Goal: Transaction & Acquisition: Purchase product/service

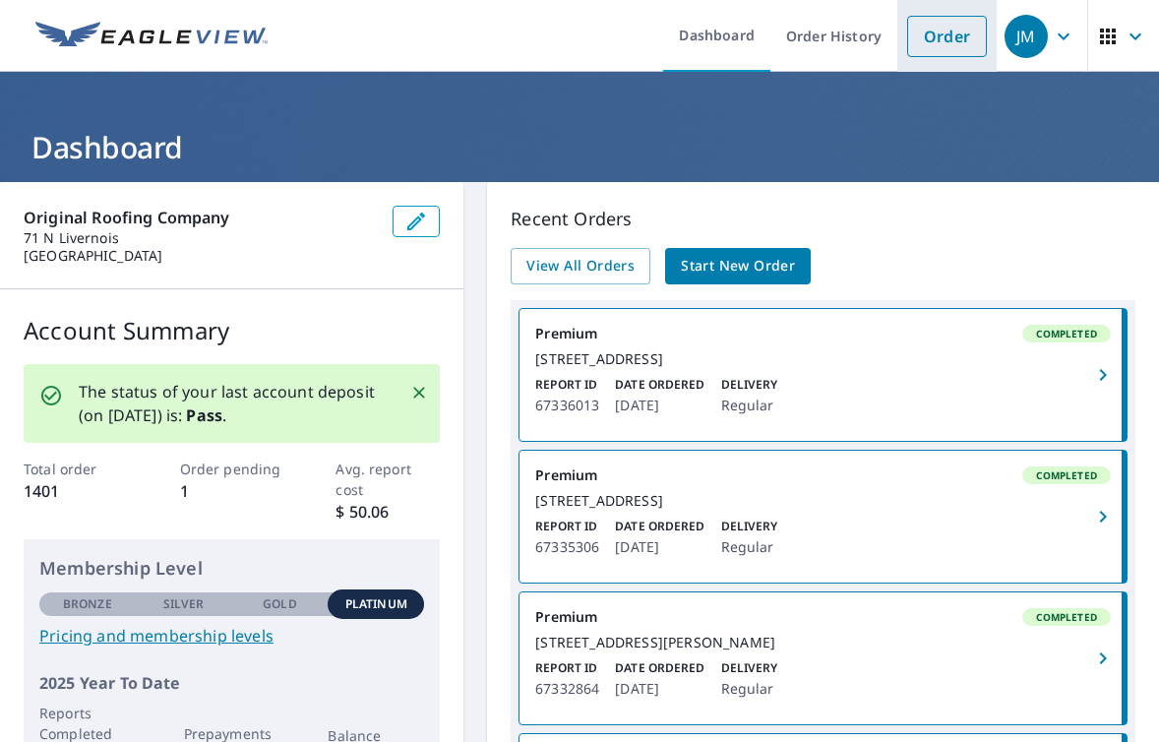
click at [936, 37] on link "Order" at bounding box center [947, 36] width 80 height 41
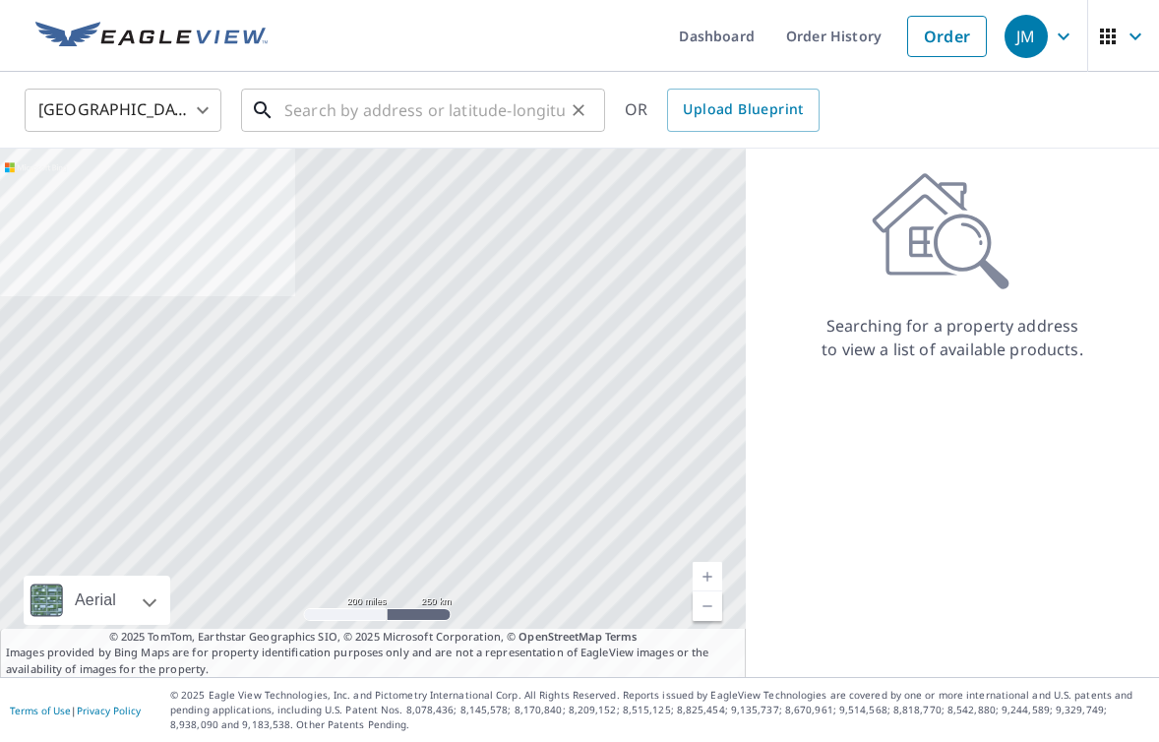
click at [407, 110] on input "text" at bounding box center [424, 110] width 280 height 55
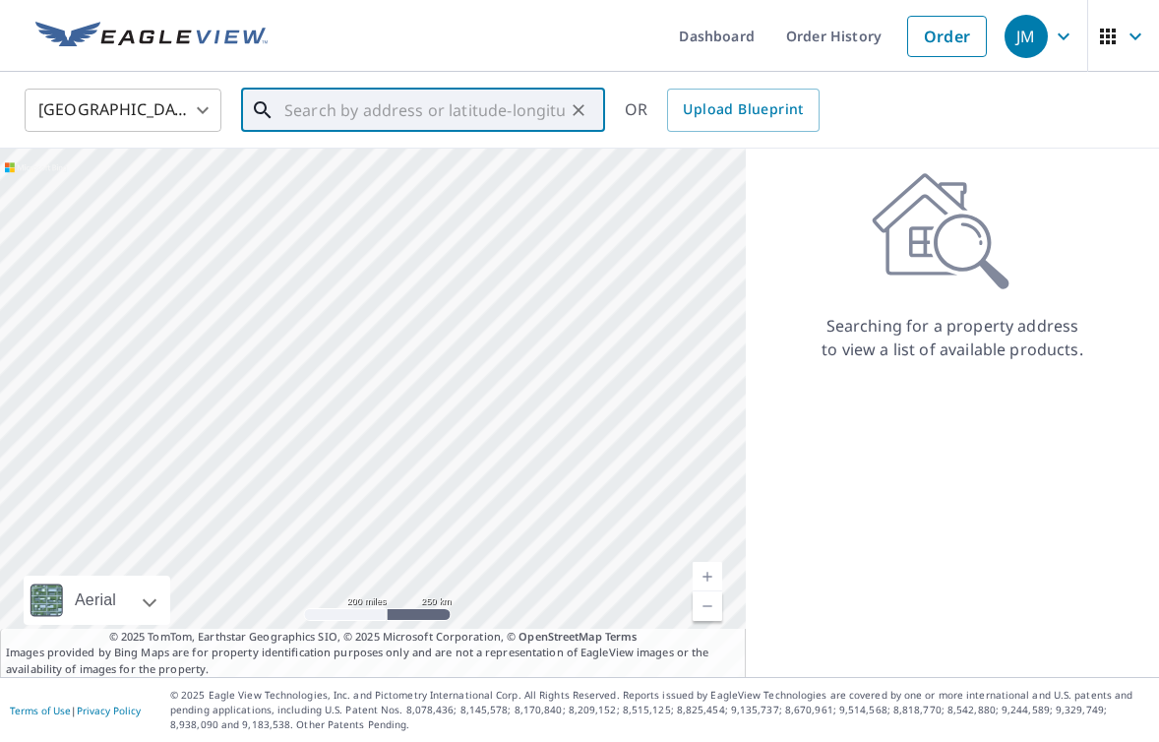
paste input "[STREET_ADDRESS][PERSON_NAME]"
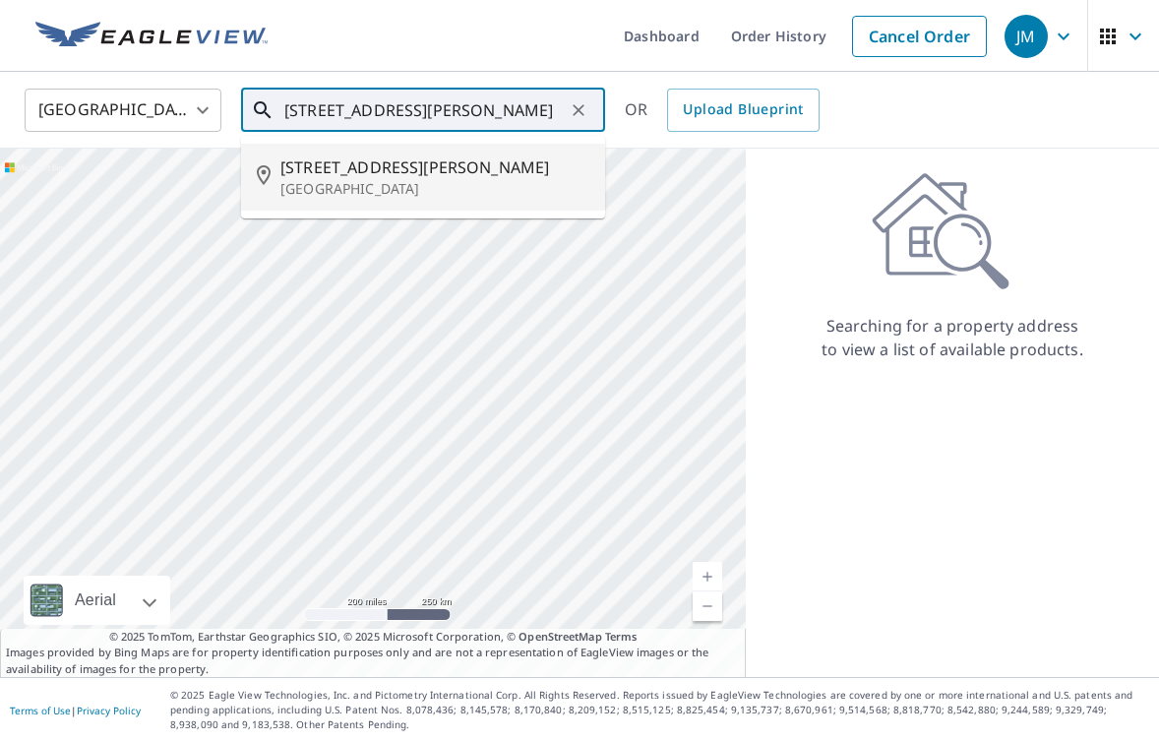
click at [387, 177] on span "[STREET_ADDRESS][PERSON_NAME]" at bounding box center [434, 167] width 309 height 24
type input "[STREET_ADDRESS][PERSON_NAME]"
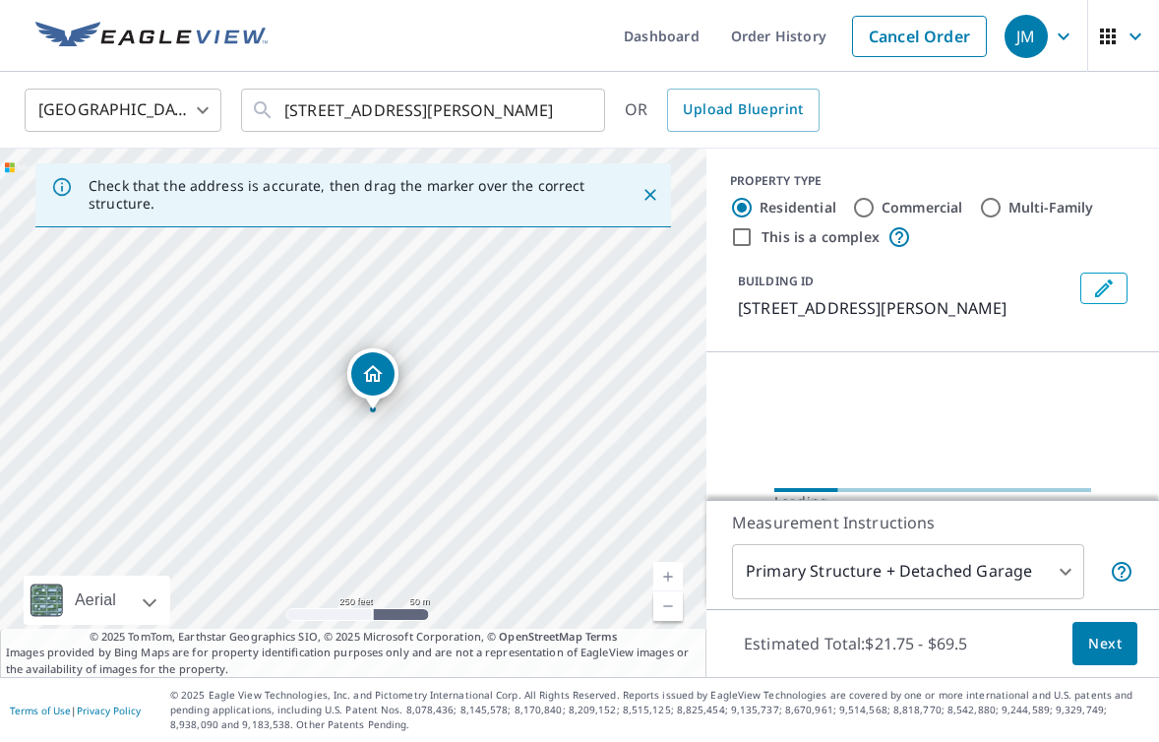
click at [670, 574] on link "Current Level 17, Zoom In" at bounding box center [668, 577] width 30 height 30
click at [670, 574] on body "JM JM Dashboard Order History Cancel Order JM [GEOGRAPHIC_DATA] [GEOGRAPHIC_DAT…" at bounding box center [579, 371] width 1159 height 742
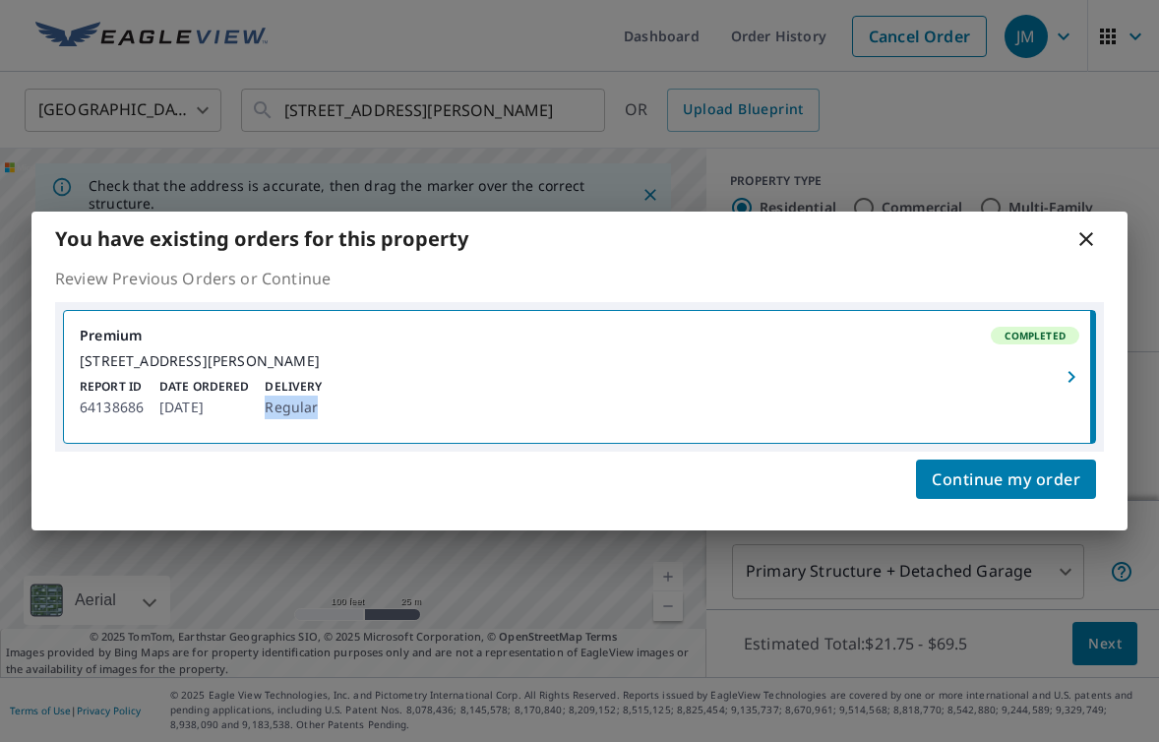
click at [670, 574] on div "You have existing orders for this property Review Previous Orders or Continue P…" at bounding box center [579, 371] width 1159 height 742
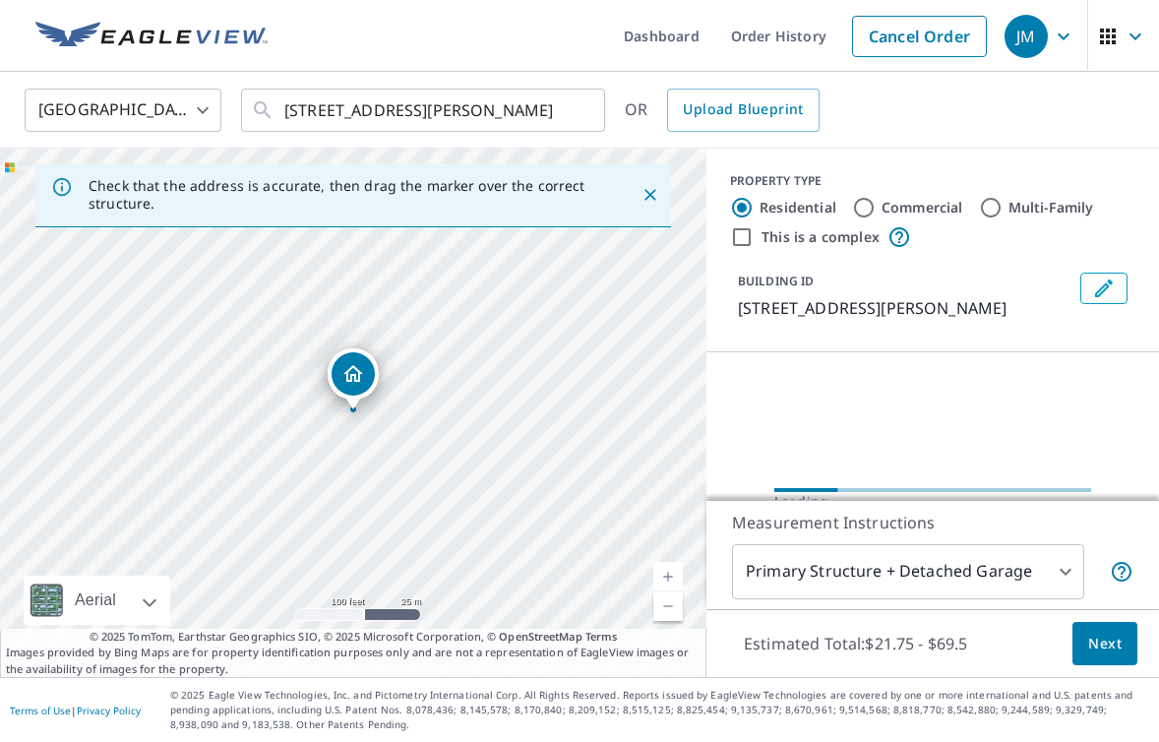
click at [670, 574] on link "Current Level 18, Zoom In" at bounding box center [668, 577] width 30 height 30
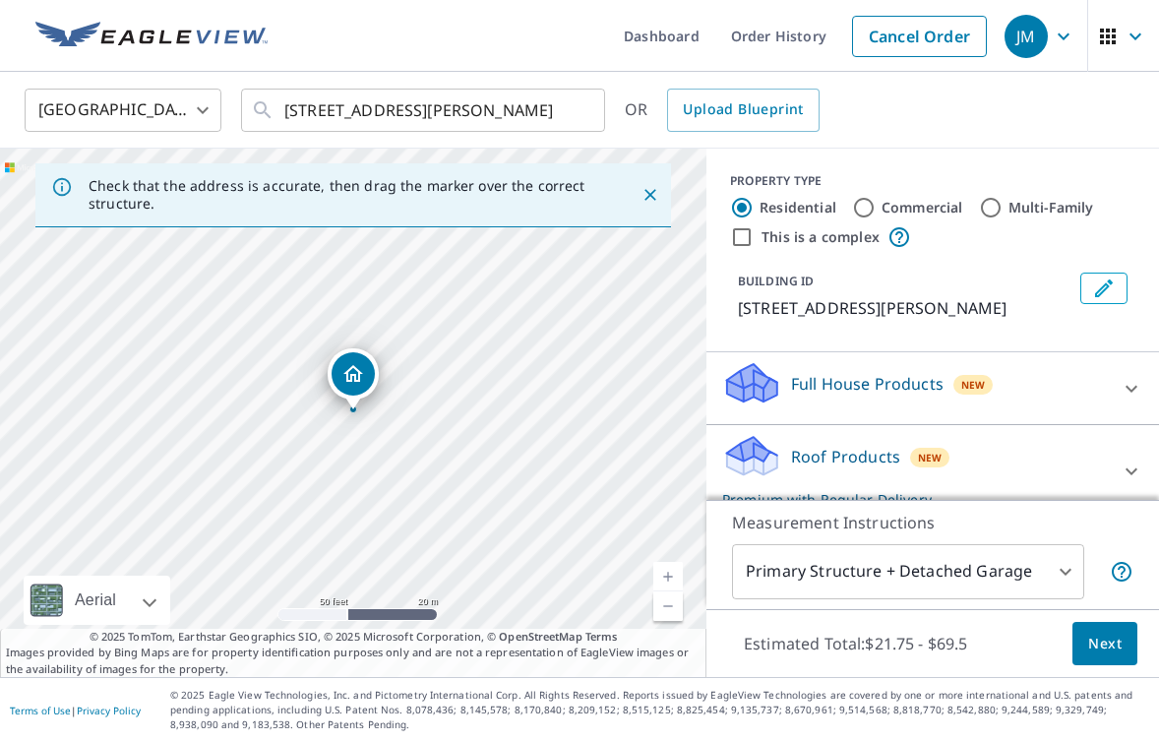
click at [670, 574] on link "Current Level 19, Zoom In" at bounding box center [668, 577] width 30 height 30
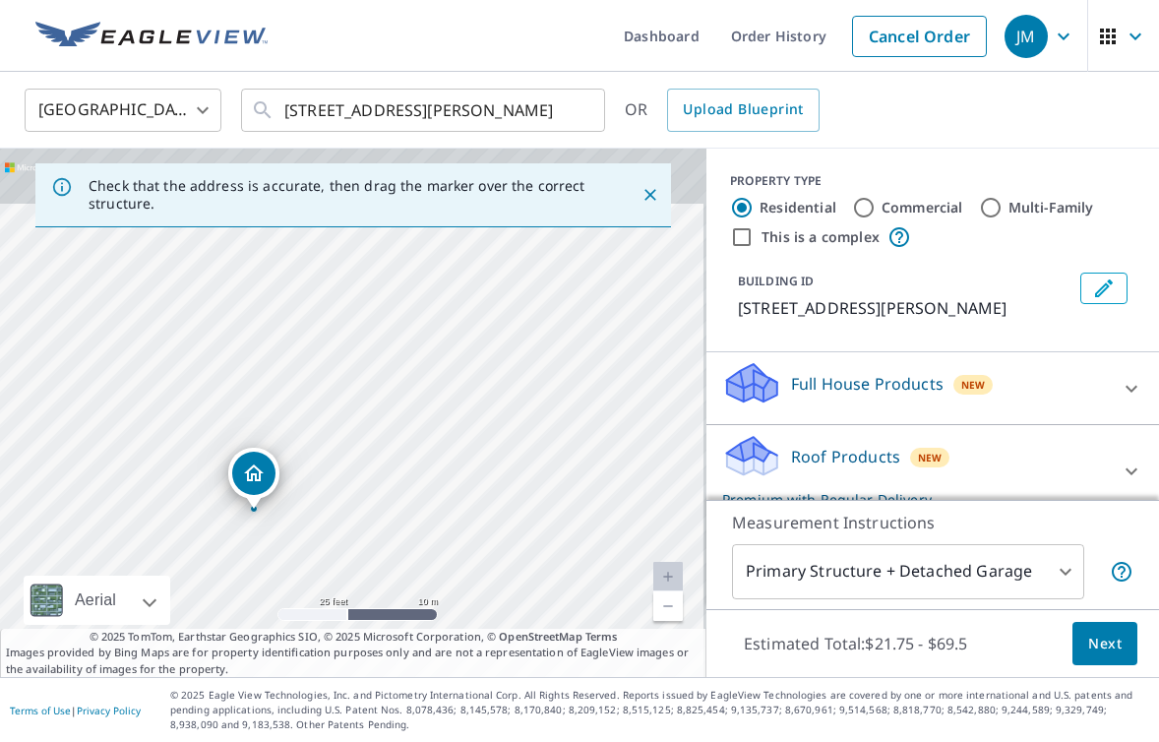
drag, startPoint x: 587, startPoint y: 404, endPoint x: 487, endPoint y: 505, distance: 141.9
click at [487, 505] on div "[STREET_ADDRESS][PERSON_NAME]" at bounding box center [353, 413] width 707 height 528
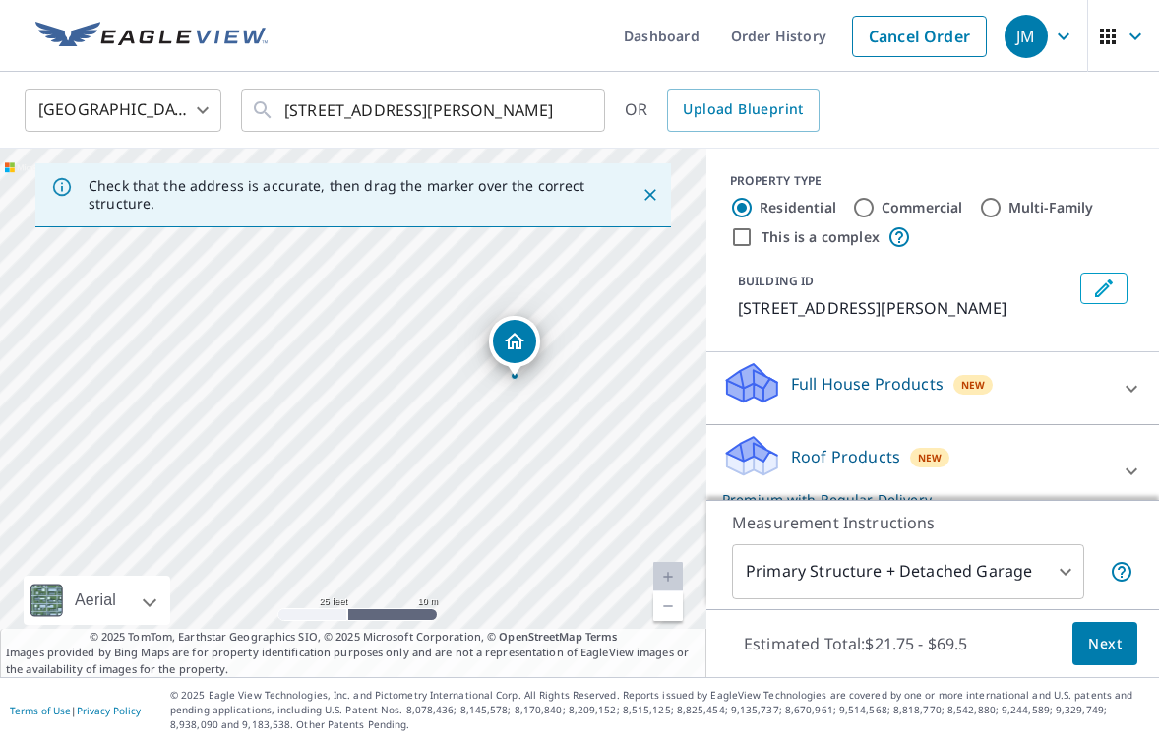
drag, startPoint x: 265, startPoint y: 479, endPoint x: 526, endPoint y: 345, distance: 294.0
click at [1103, 644] on span "Next" at bounding box center [1104, 644] width 33 height 25
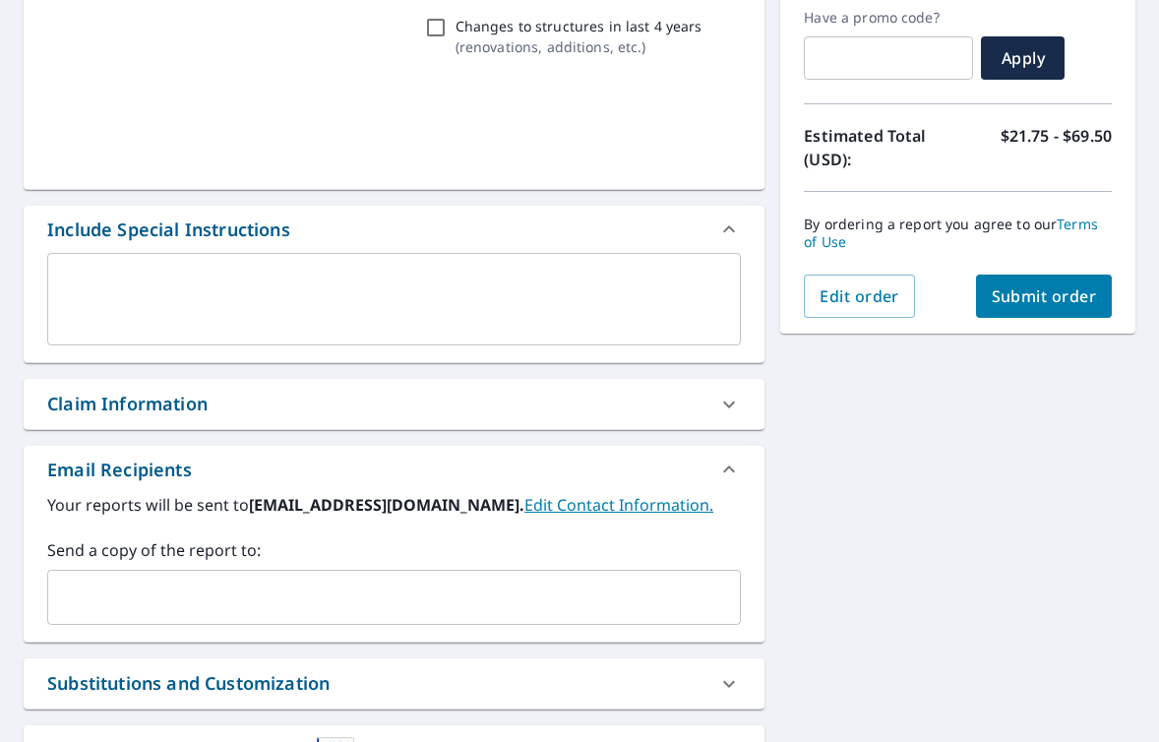
scroll to position [347, 0]
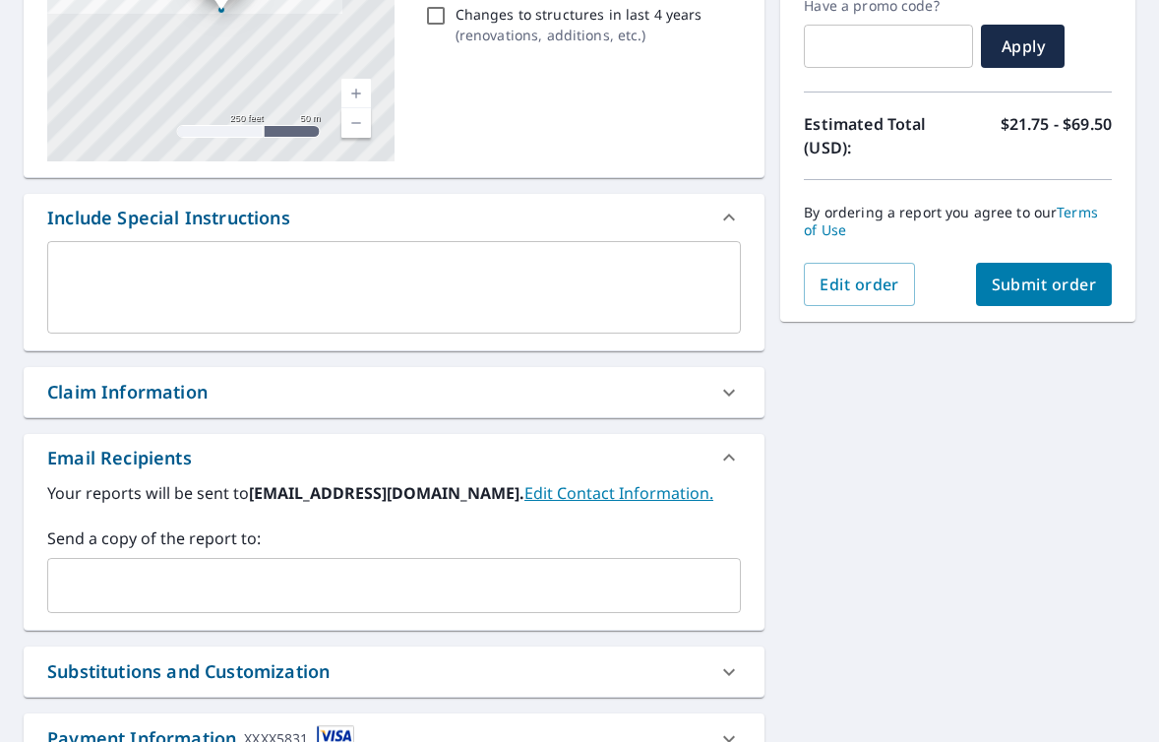
click at [327, 277] on textarea at bounding box center [394, 288] width 666 height 56
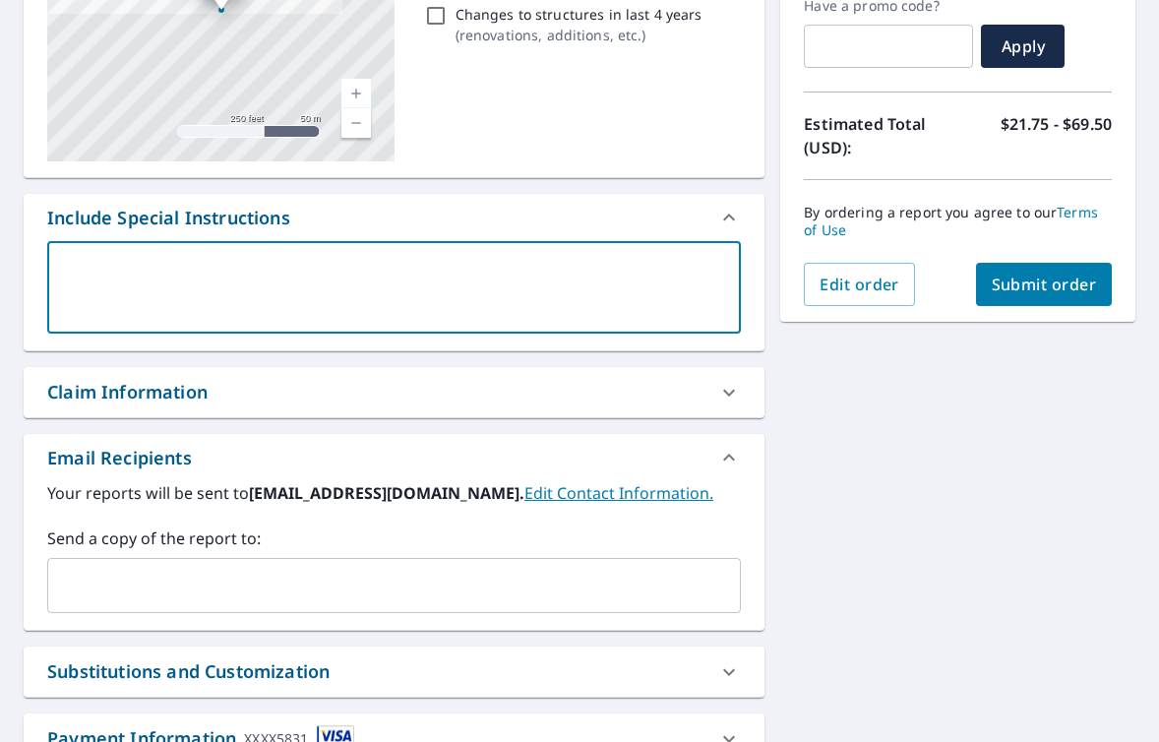
type textarea "I"
type textarea "x"
checkbox input "true"
type textarea "I"
type textarea "x"
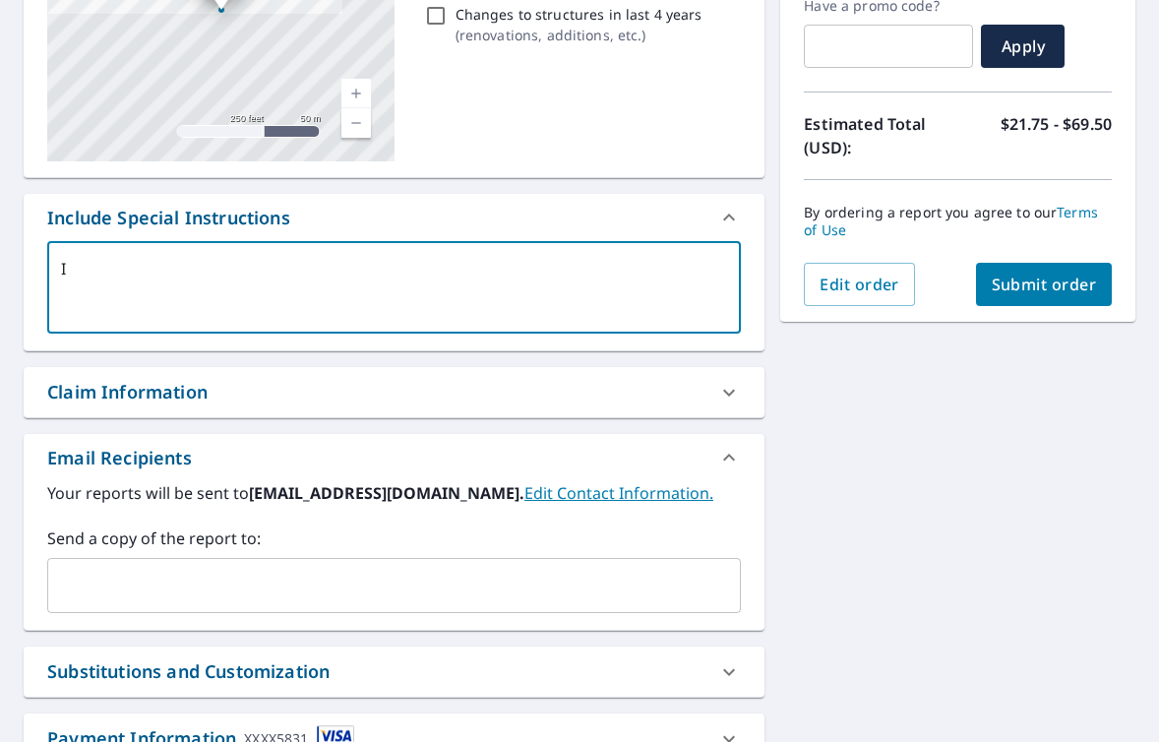
checkbox input "true"
type textarea "I"
type textarea "x"
checkbox input "true"
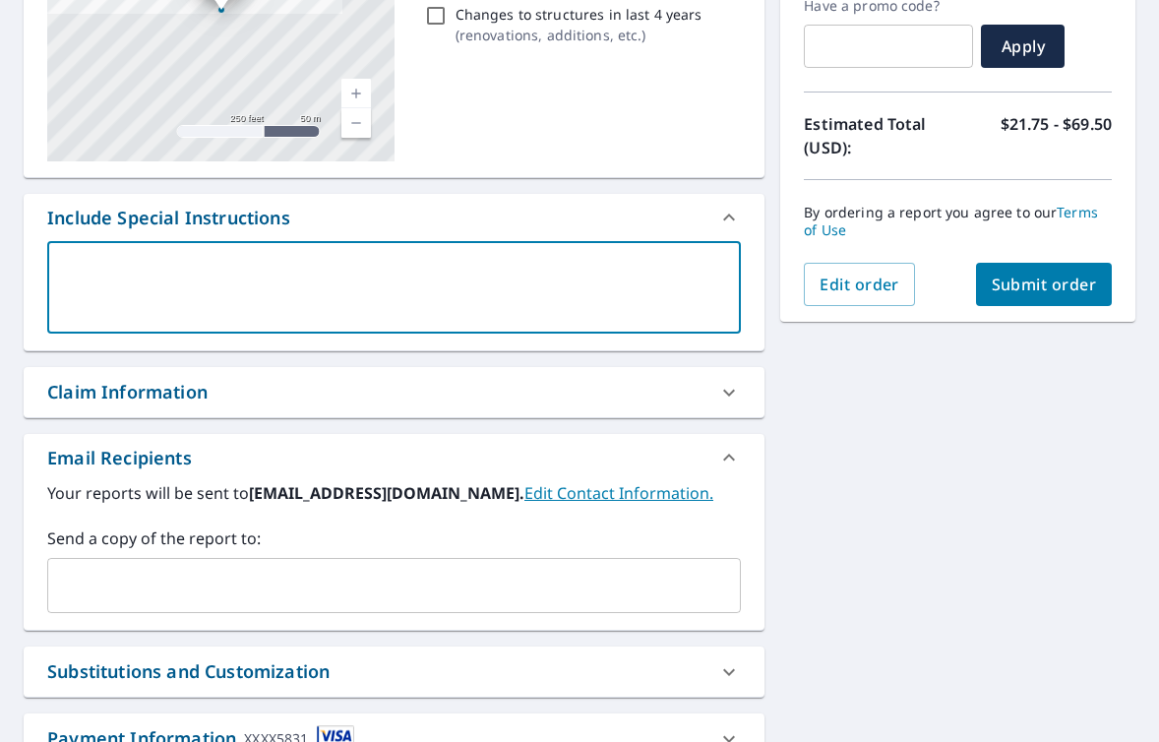
type textarea "I"
type textarea "x"
checkbox input "true"
type textarea "In"
type textarea "x"
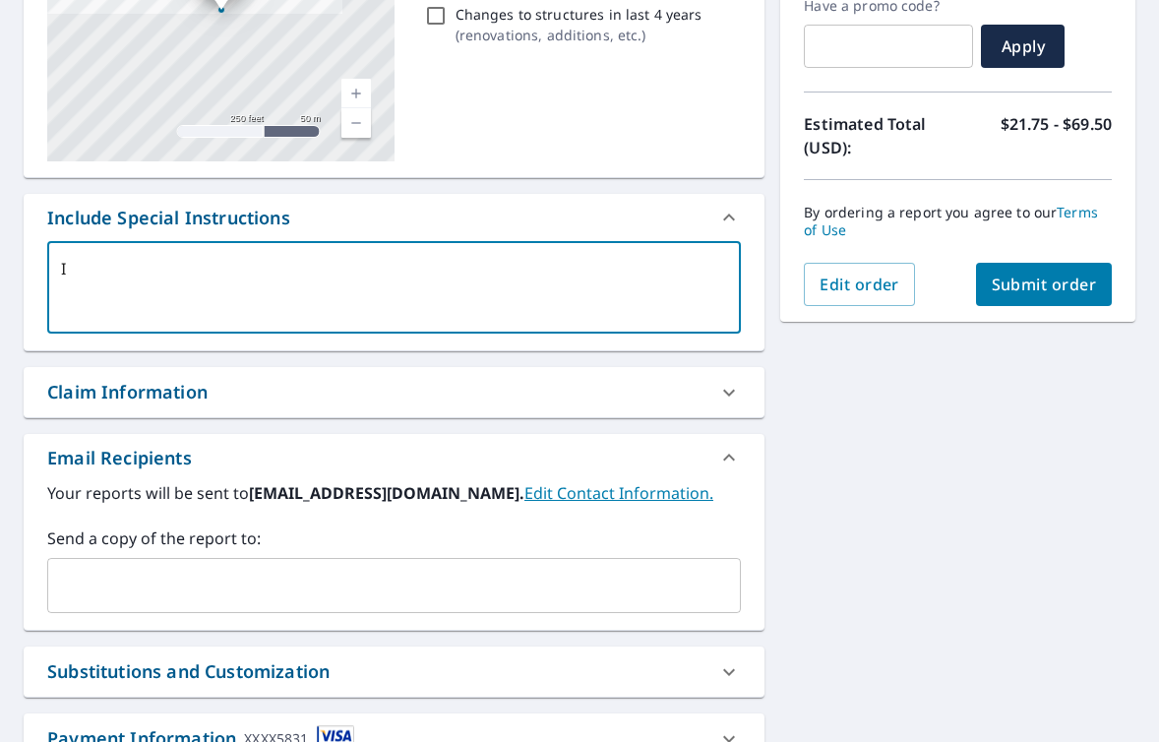
checkbox input "true"
type textarea "In"
type textarea "x"
checkbox input "true"
type textarea "In t"
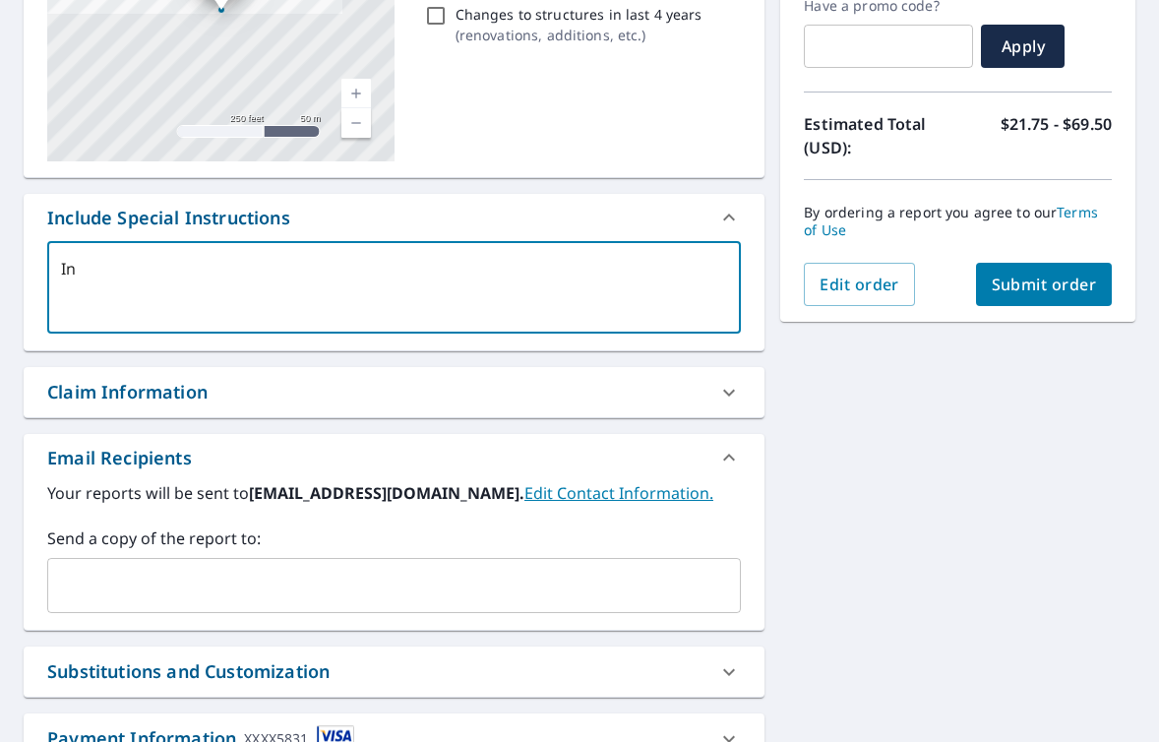
type textarea "x"
checkbox input "true"
type textarea "In th"
type textarea "x"
checkbox input "true"
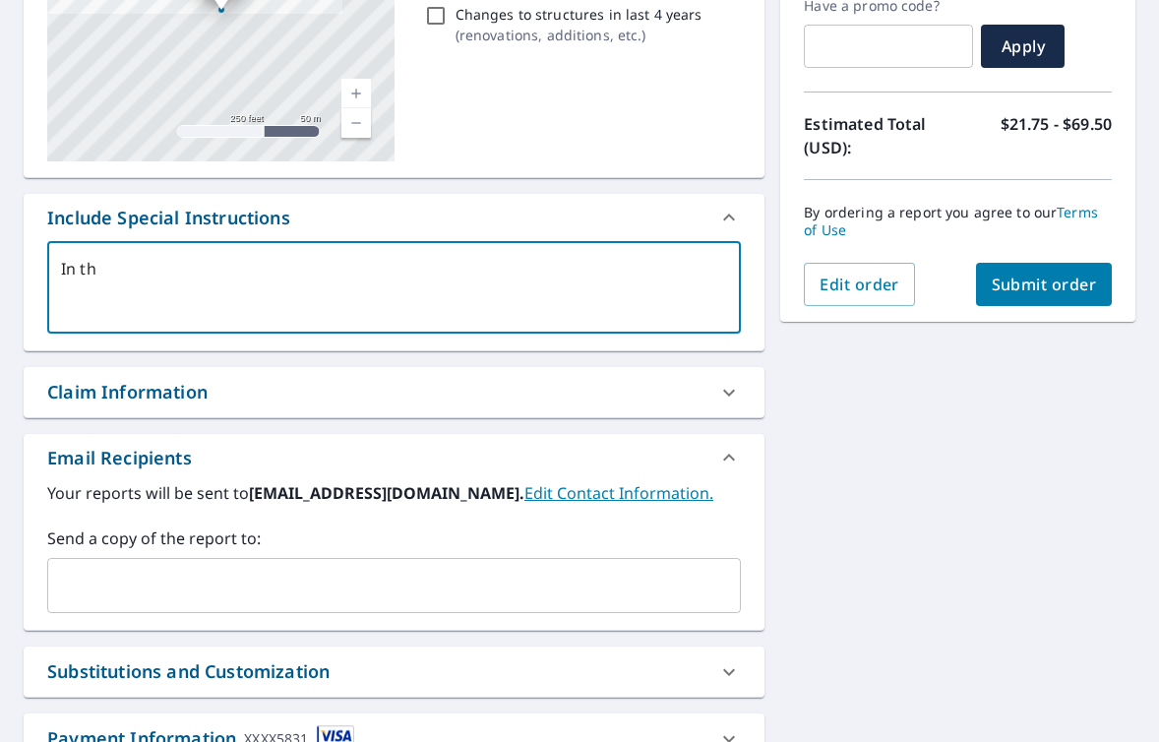
type textarea "In the"
type textarea "x"
checkbox input "true"
type textarea "In the"
type textarea "x"
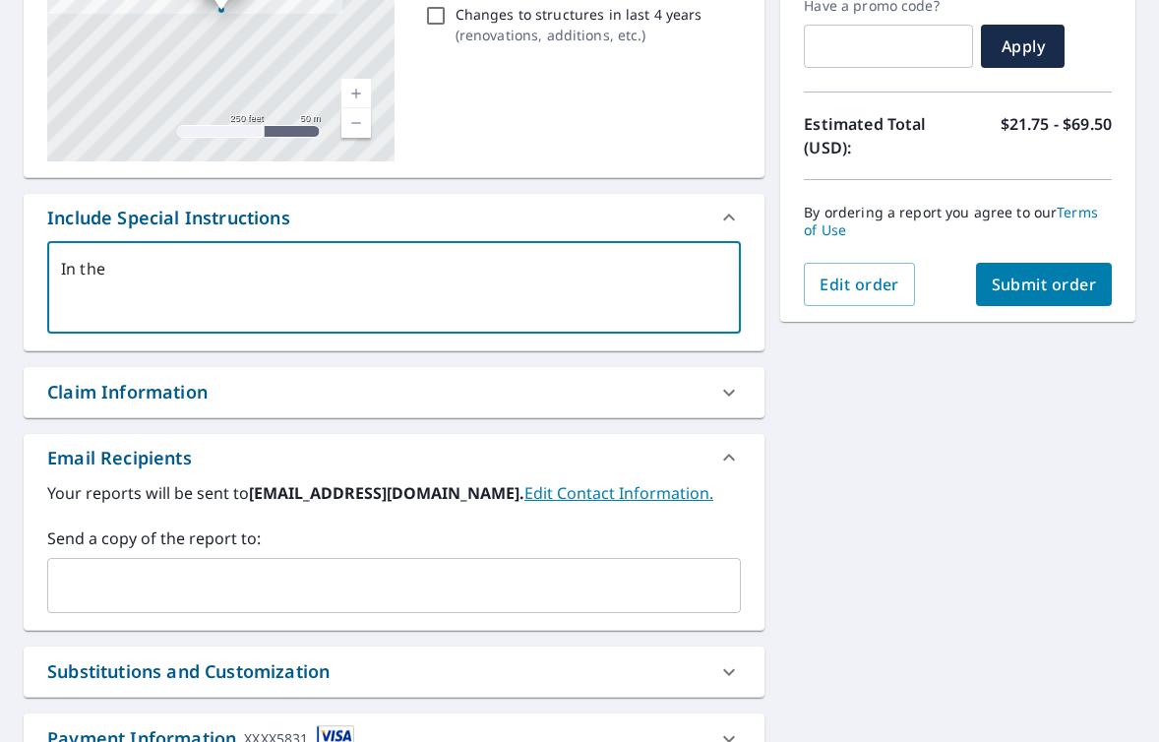
checkbox input "true"
type textarea "In the o"
type textarea "x"
checkbox input "true"
type textarea "In the or"
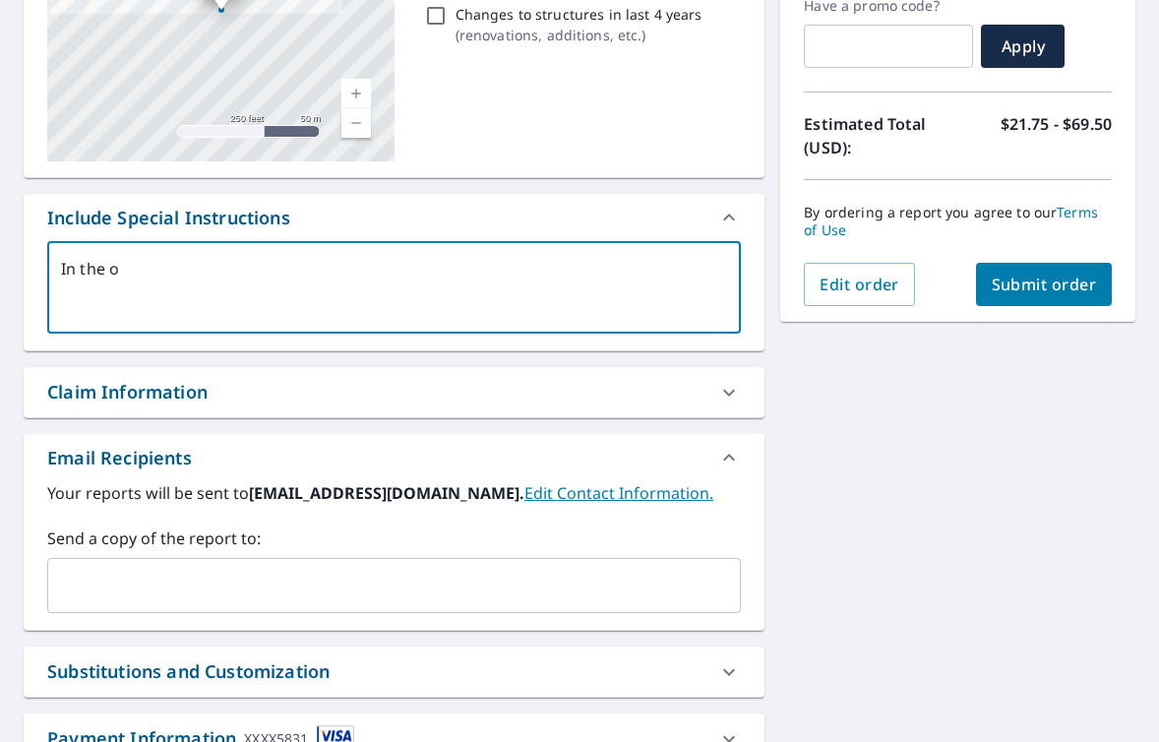
type textarea "x"
checkbox input "true"
type textarea "In the ori"
type textarea "x"
checkbox input "true"
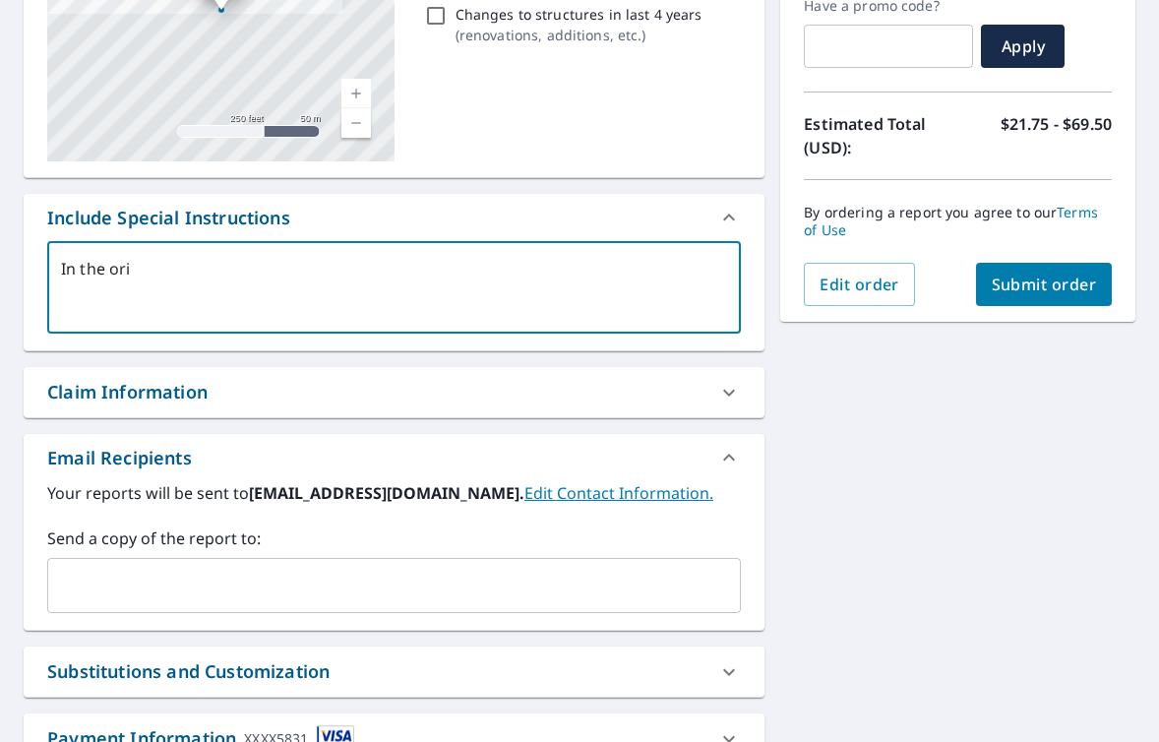
type textarea "In the orig"
type textarea "x"
checkbox input "true"
type textarea "In the origi"
type textarea "x"
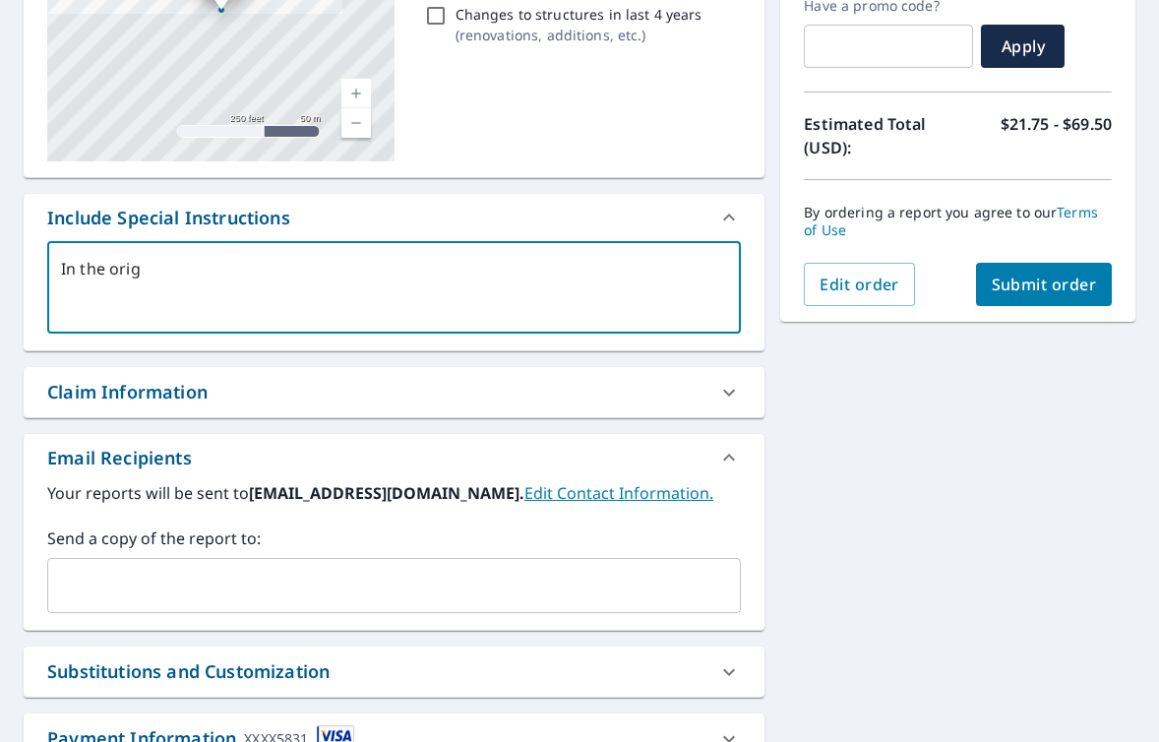
checkbox input "true"
type textarea "In the origin"
type textarea "x"
checkbox input "true"
type textarea "In the origina"
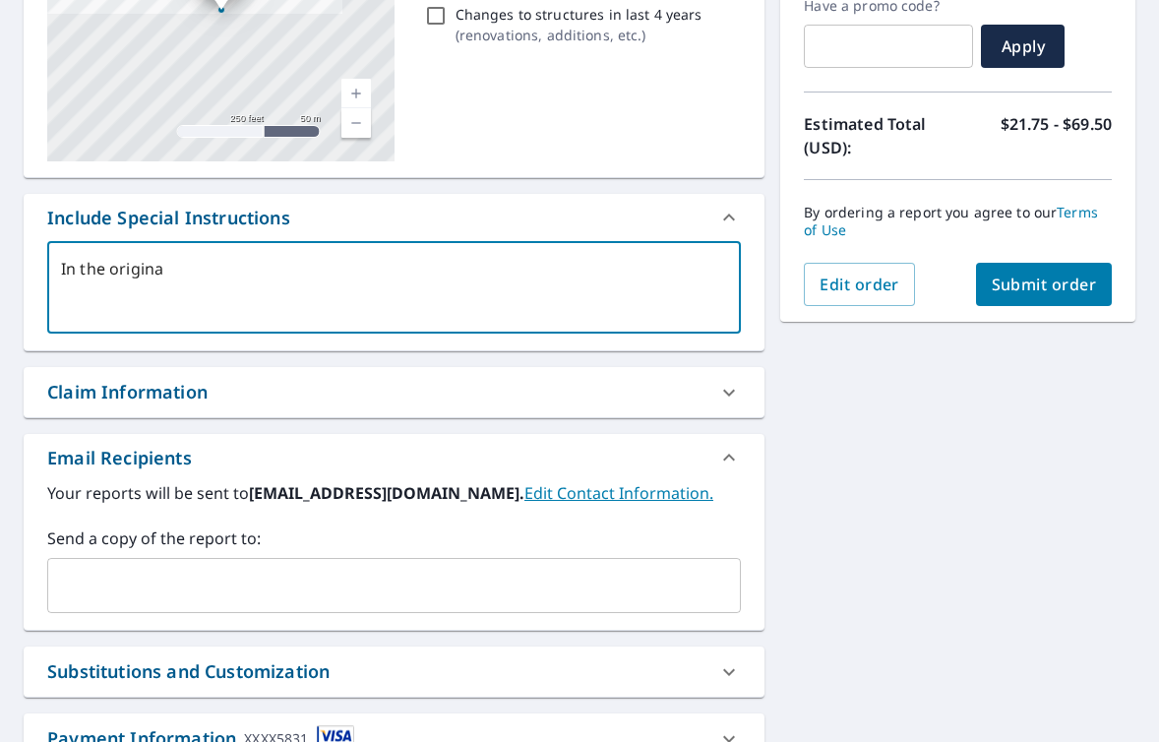
type textarea "x"
checkbox input "true"
type textarea "In the original"
type textarea "x"
checkbox input "true"
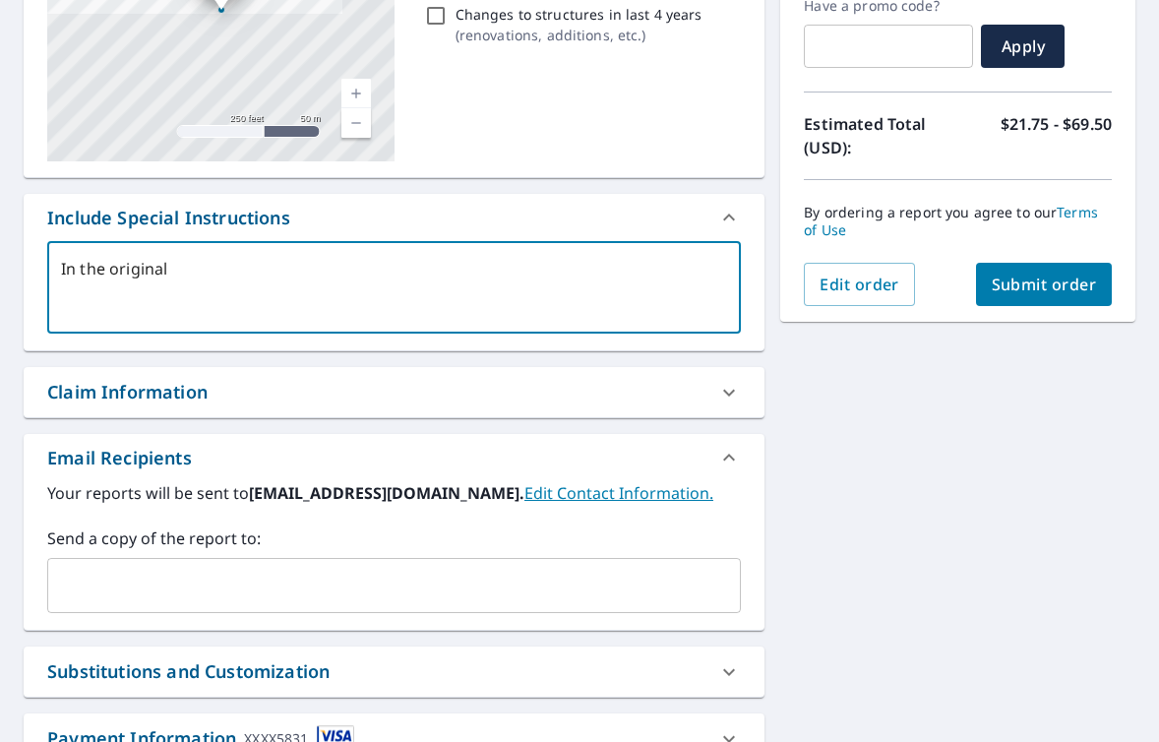
type textarea "In the original"
type textarea "x"
checkbox input "true"
type textarea "In the original E"
type textarea "x"
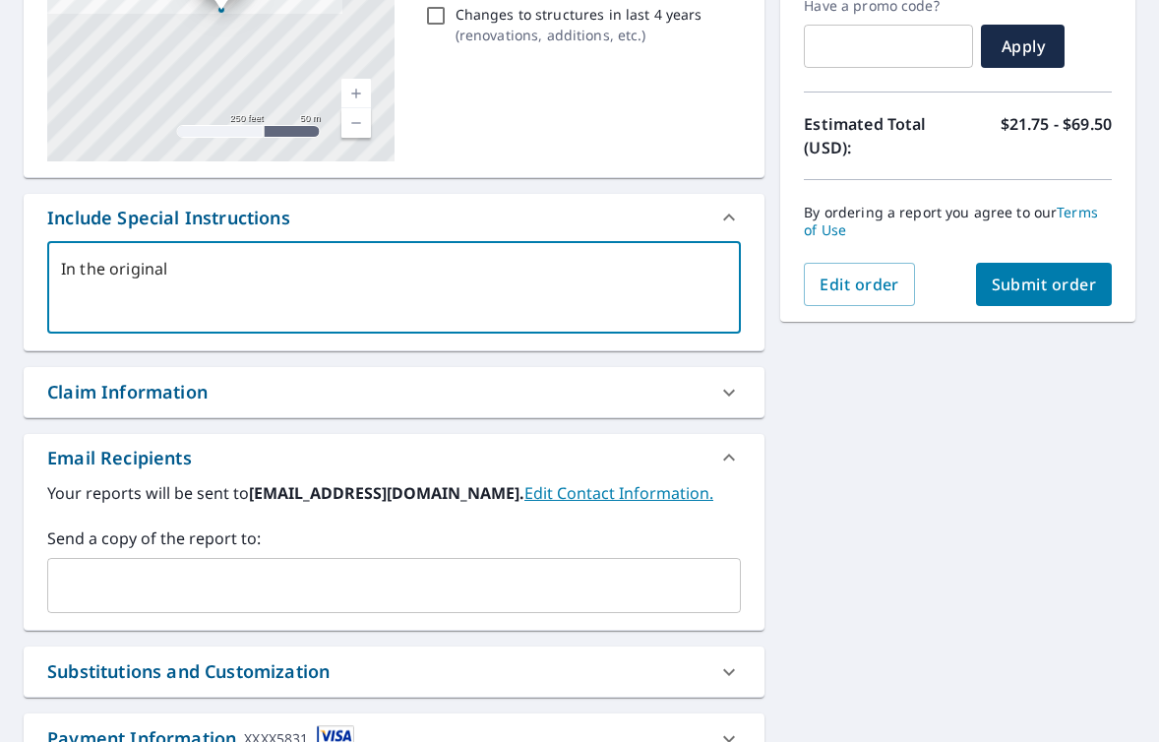
checkbox input "true"
type textarea "In the original Ea"
type textarea "x"
checkbox input "true"
type textarea "In the original Eagl"
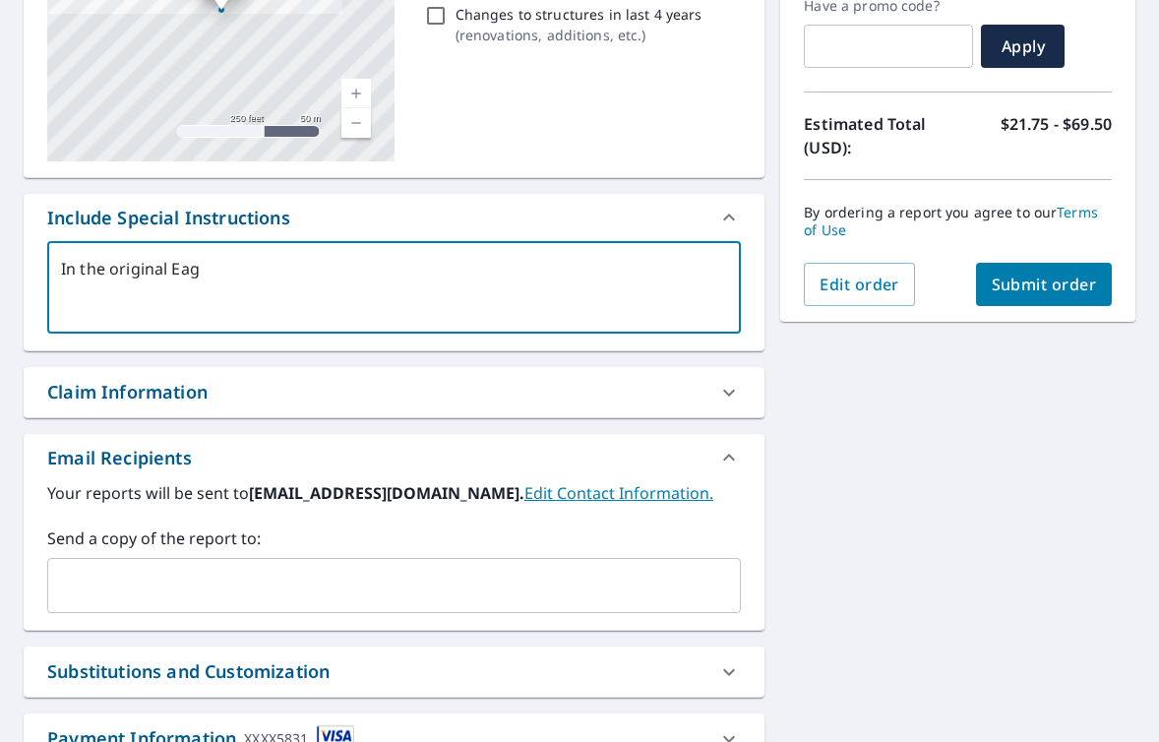
type textarea "x"
checkbox input "true"
type textarea "In the original Eagle"
type textarea "x"
checkbox input "true"
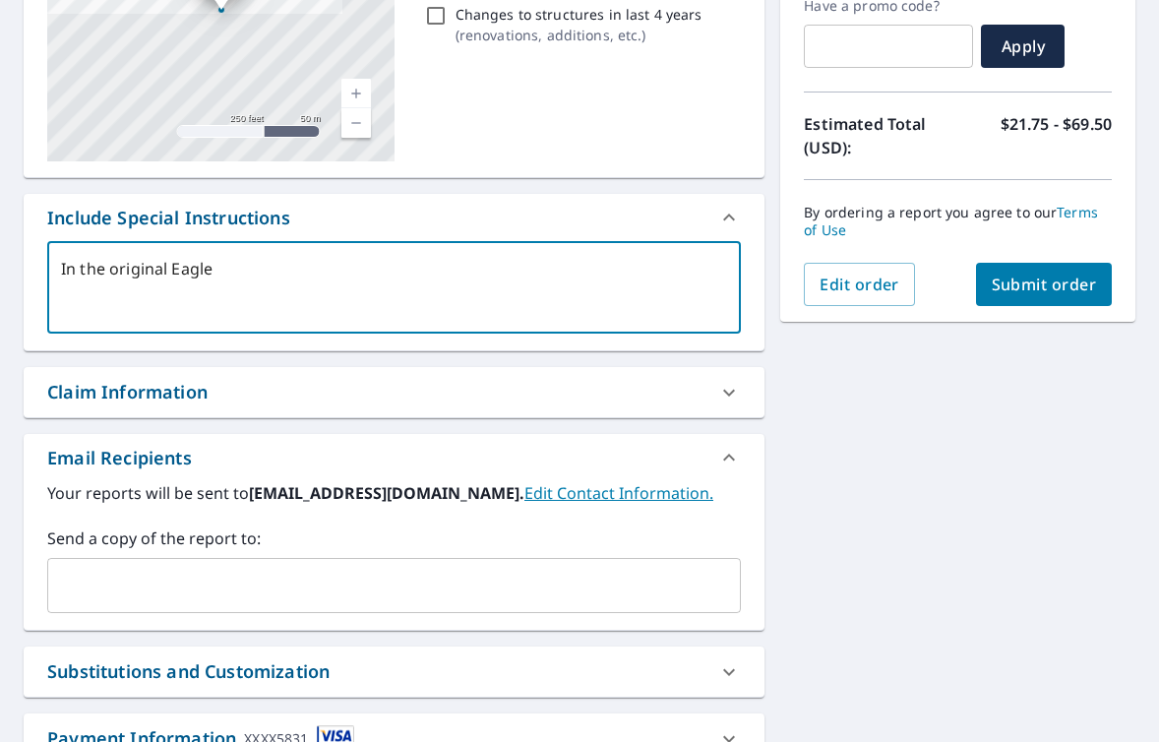
type textarea "In the original EagleV"
type textarea "x"
checkbox input "true"
type textarea "In the original EagleVi"
type textarea "x"
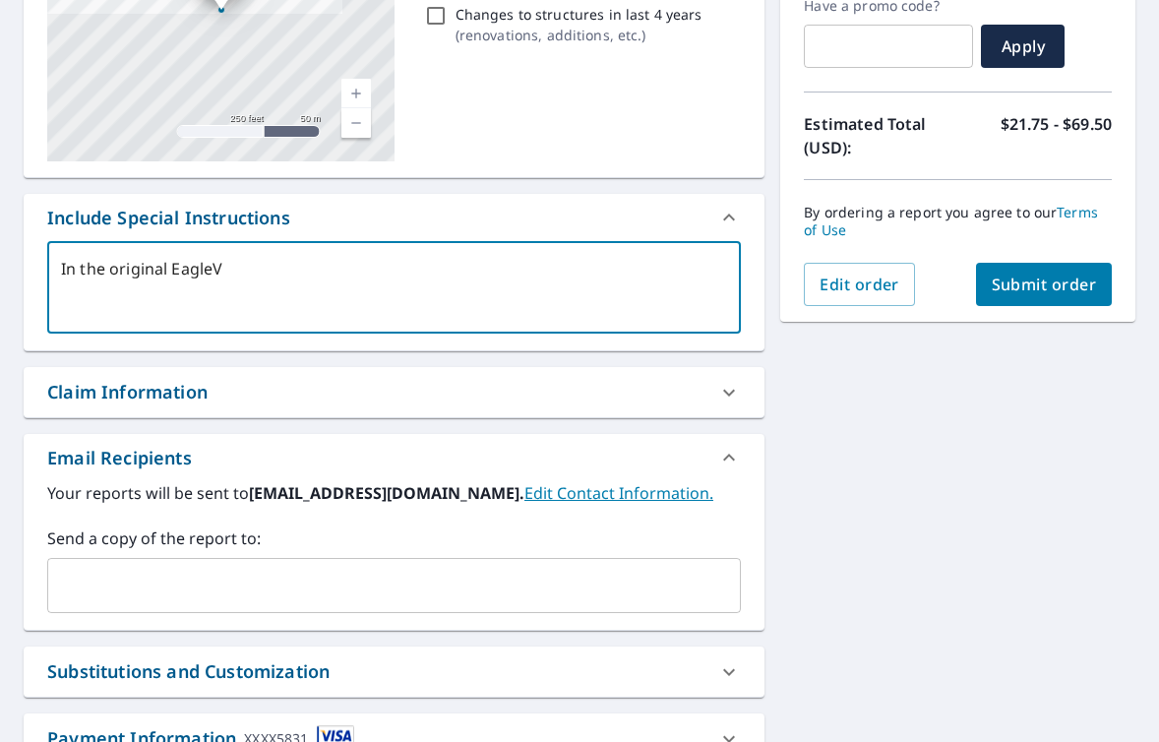
checkbox input "true"
type textarea "In the original EagleVie"
type textarea "x"
checkbox input "true"
type textarea "In the original EagleView"
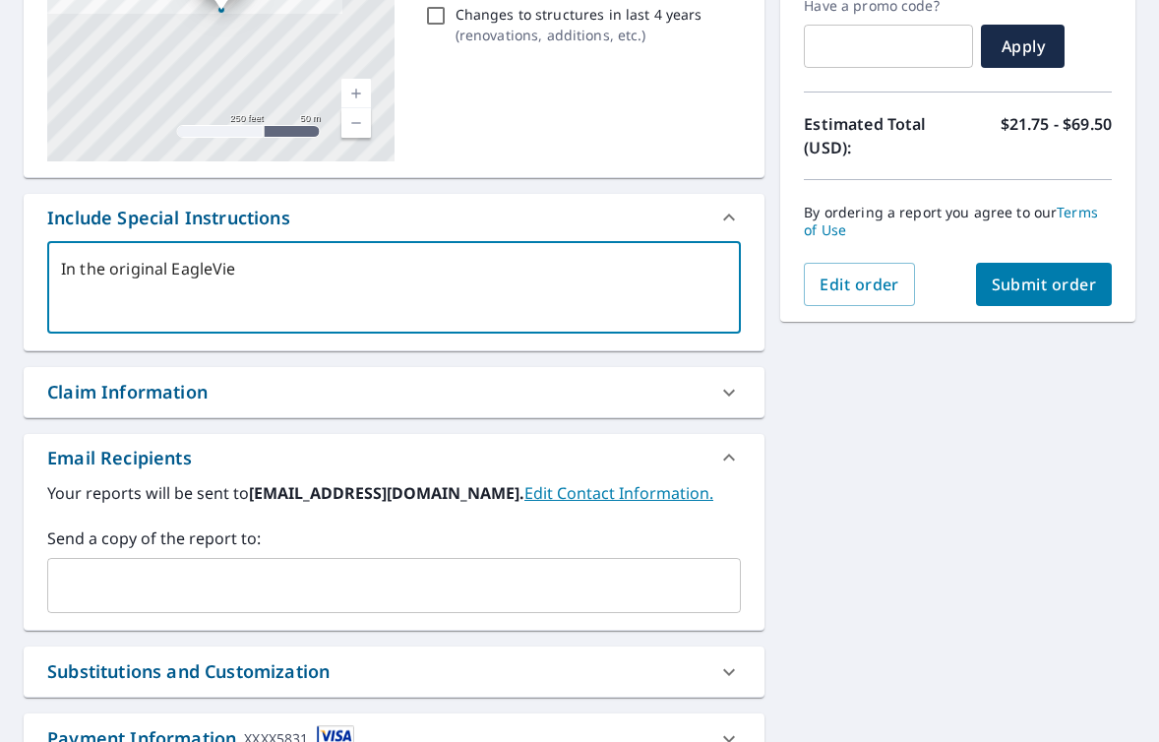
type textarea "x"
checkbox input "true"
type textarea "In the original EagleView"
type textarea "x"
checkbox input "true"
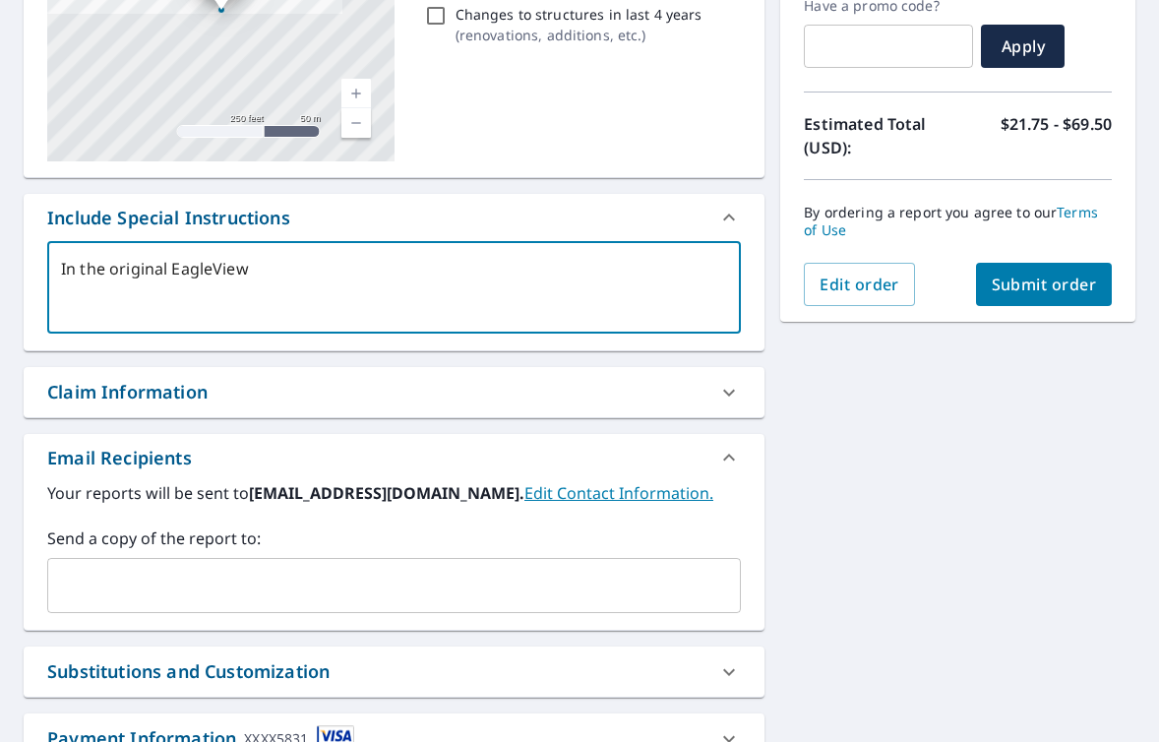
type textarea "In the original EagleView r"
type textarea "x"
checkbox input "true"
type textarea "In the original EagleView"
type textarea "x"
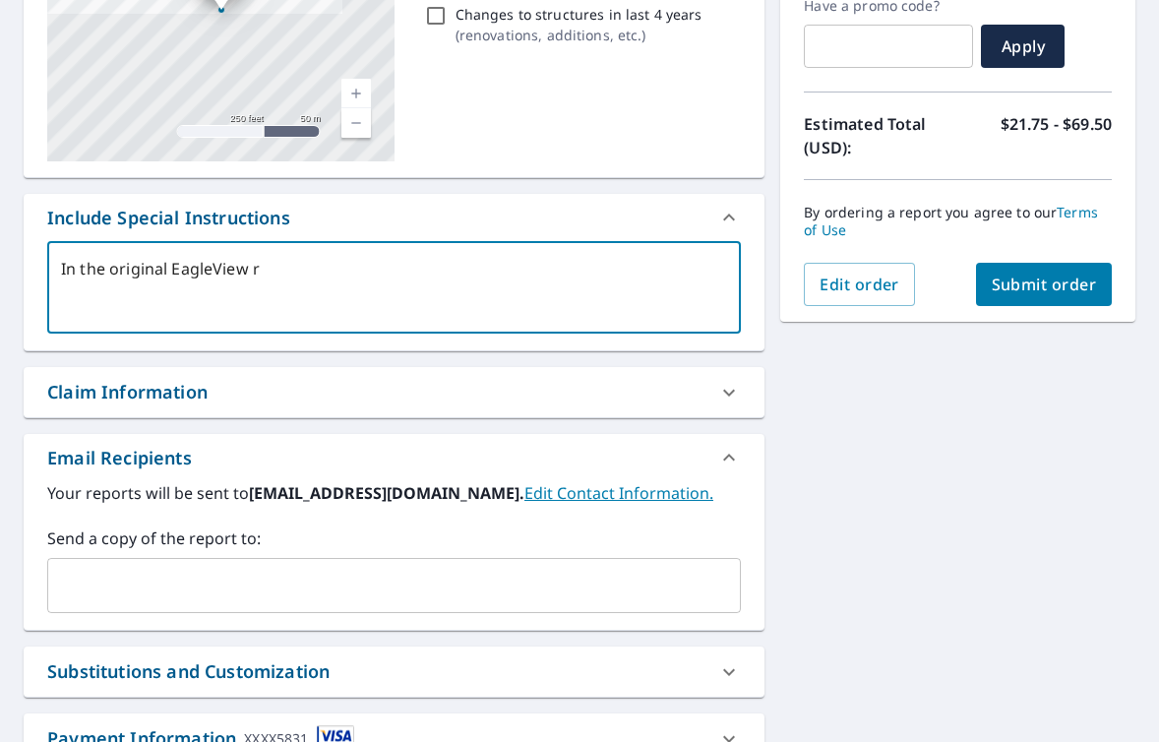
checkbox input "true"
type textarea "In the original EagleView t"
type textarea "x"
checkbox input "true"
type textarea "In the original EagleView th"
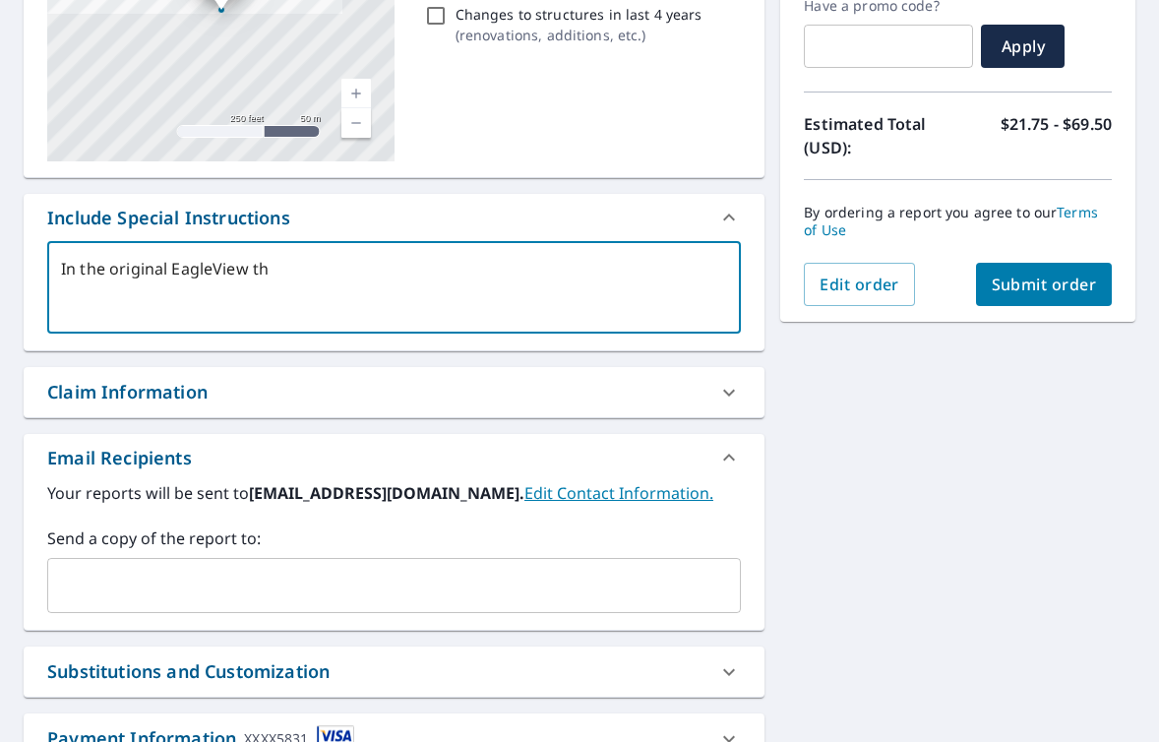
type textarea "x"
checkbox input "true"
type textarea "In the original EagleView tha"
type textarea "x"
checkbox input "true"
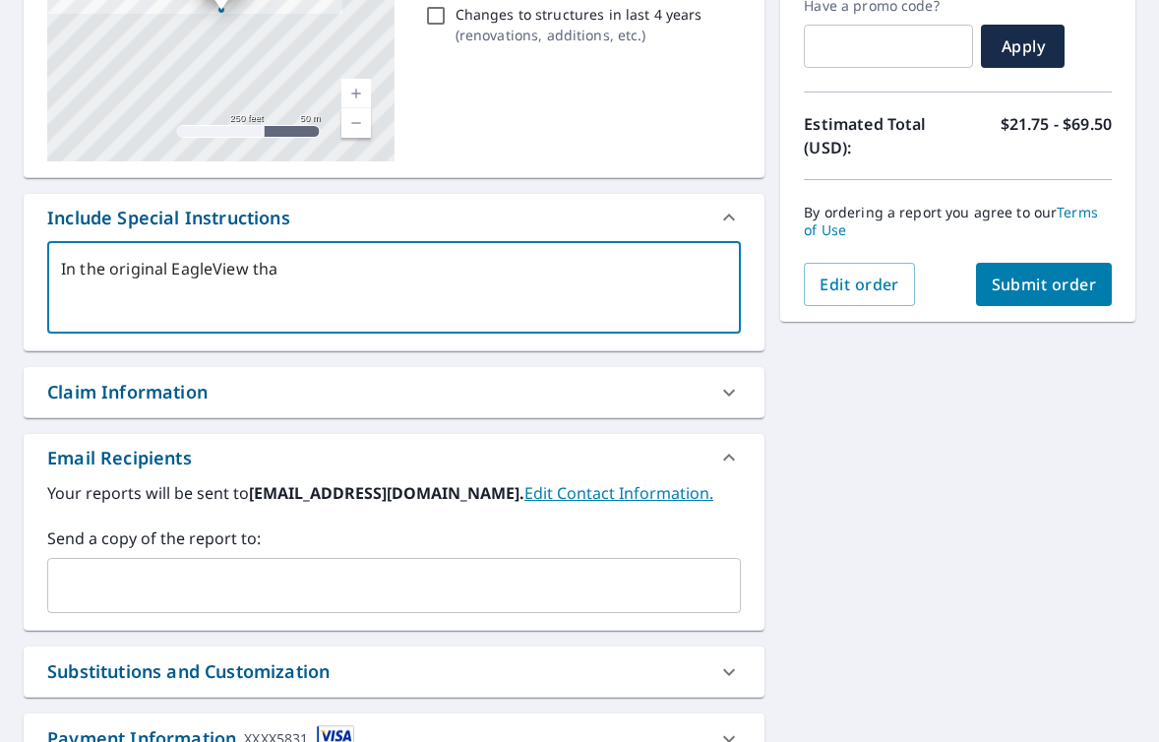
type textarea "In the original EagleView that"
type textarea "x"
checkbox input "true"
type textarea "In the original EagleView that"
type textarea "x"
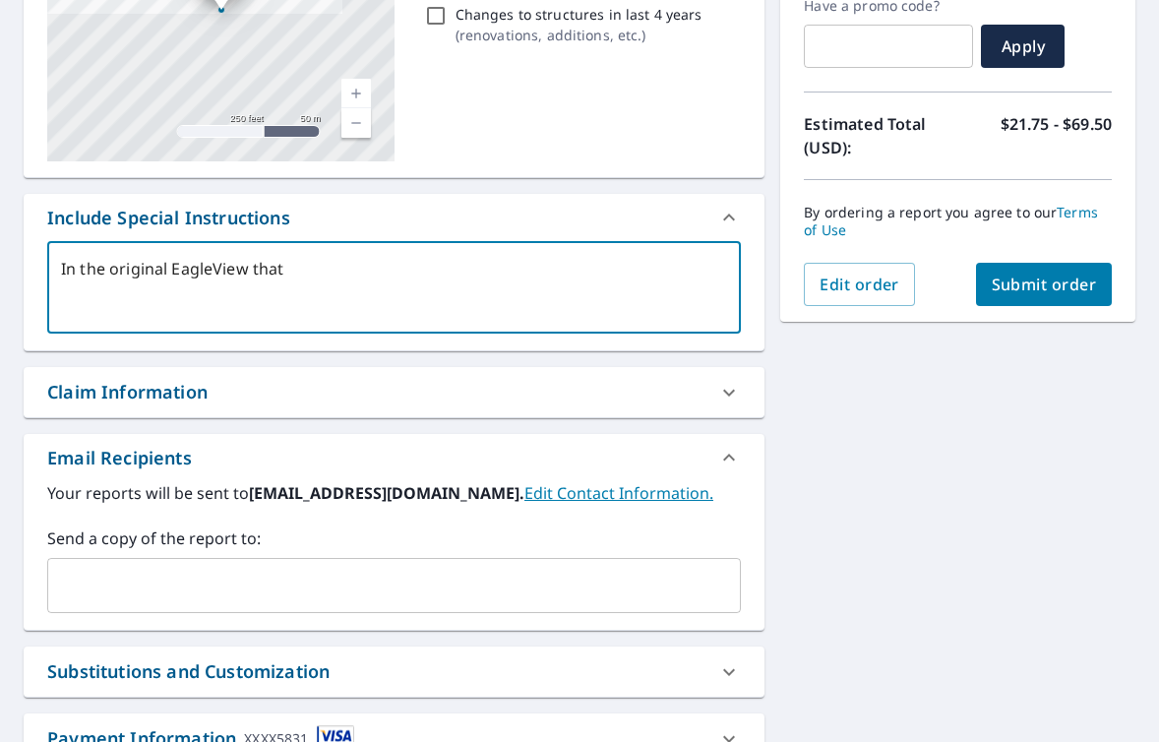
checkbox input "true"
type textarea "In the original EagleView that w"
type textarea "x"
checkbox input "true"
type textarea "In the original EagleView that wa"
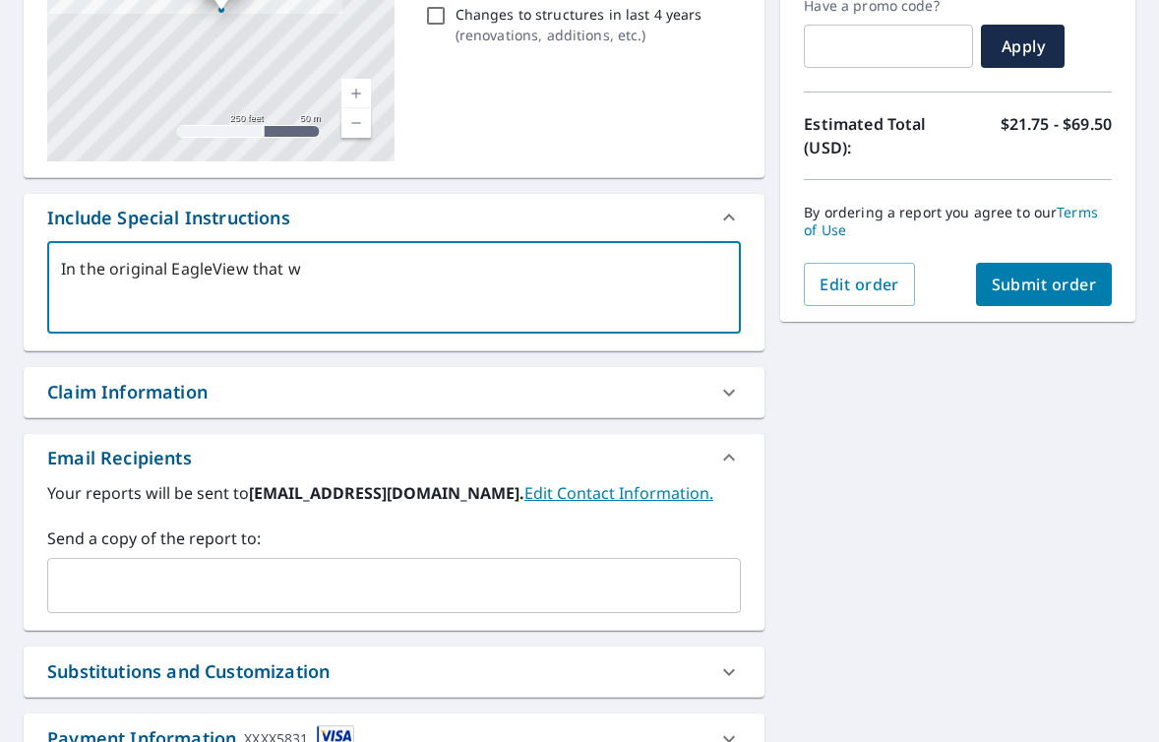
type textarea "x"
checkbox input "true"
type textarea "In the original EagleView that was"
type textarea "x"
checkbox input "true"
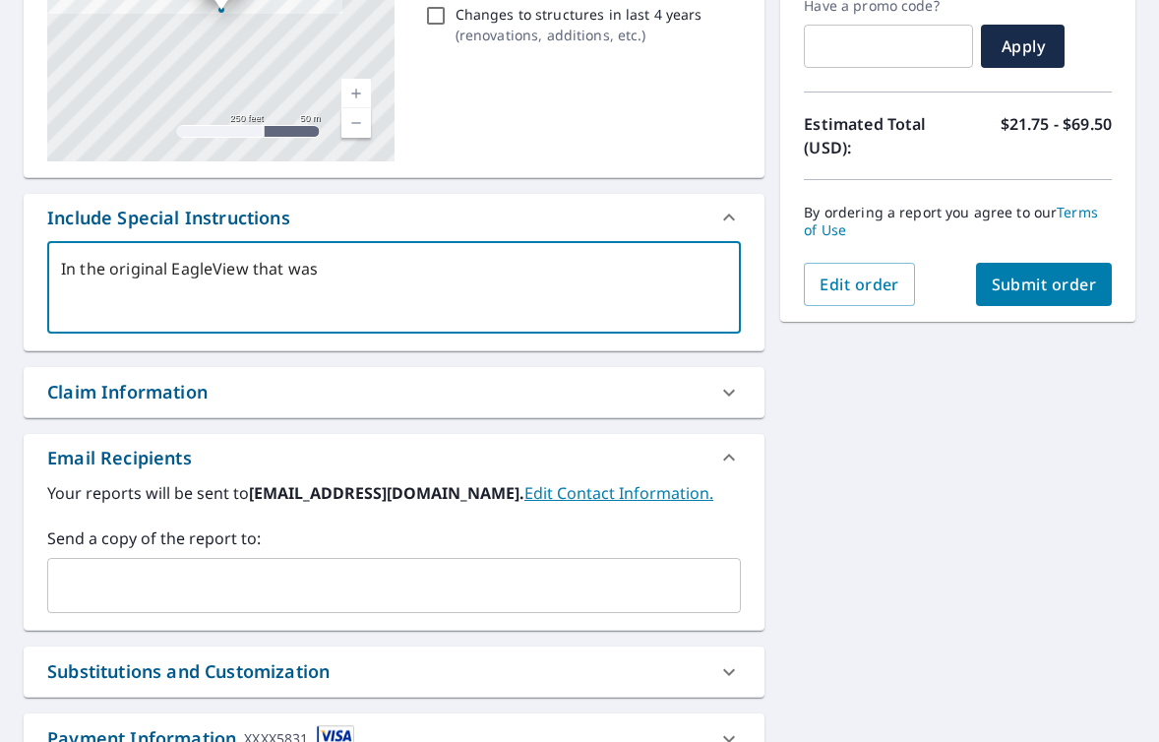
type textarea "In the original EagleView that was"
type textarea "x"
checkbox input "true"
type textarea "In the original EagleView that was r"
type textarea "x"
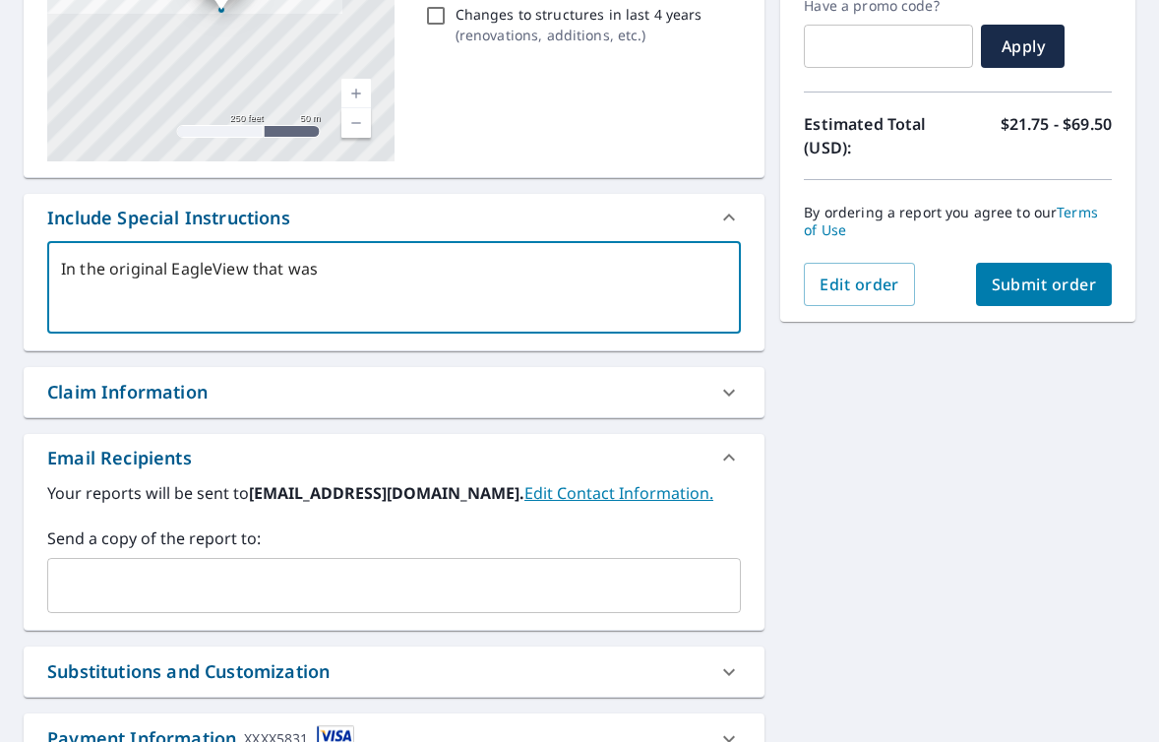
checkbox input "true"
type textarea "In the original EagleView that was re"
type textarea "x"
checkbox input "true"
type textarea "In the original EagleView that was rec"
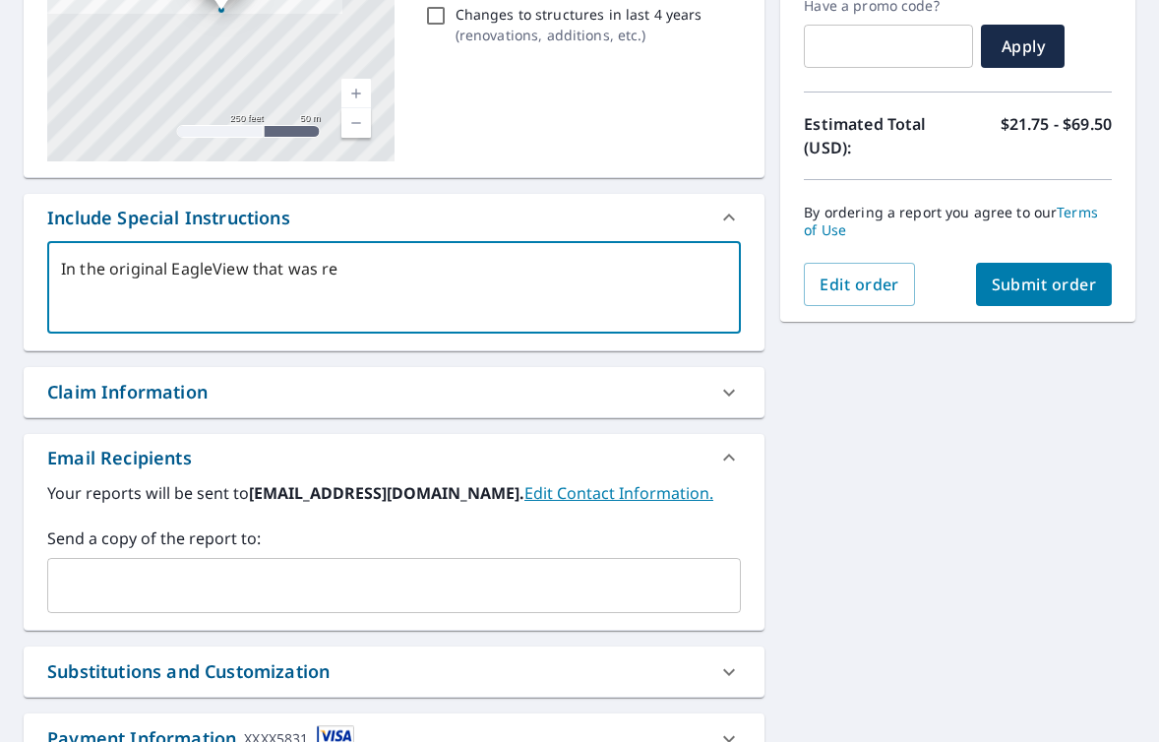
type textarea "x"
checkbox input "true"
type textarea "In the original EagleView that was rece"
type textarea "x"
checkbox input "true"
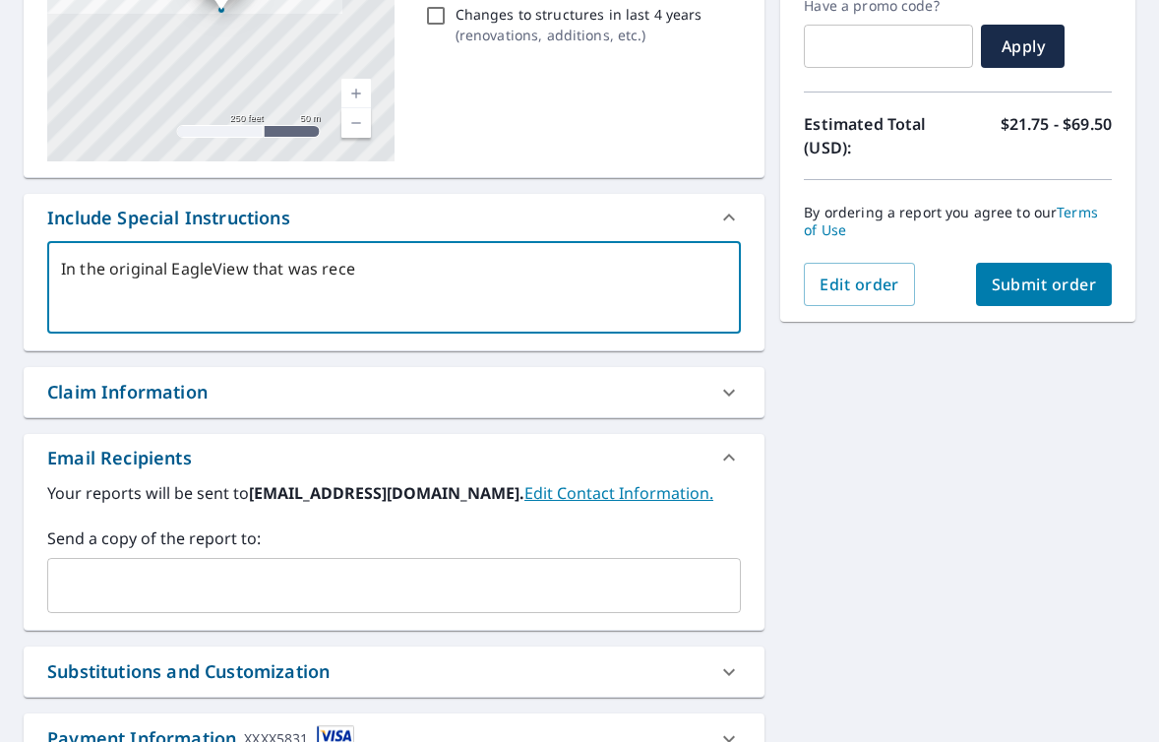
type textarea "In the original EagleView that was recei"
type textarea "x"
checkbox input "true"
type textarea "In the original EagleView that was receiv"
type textarea "x"
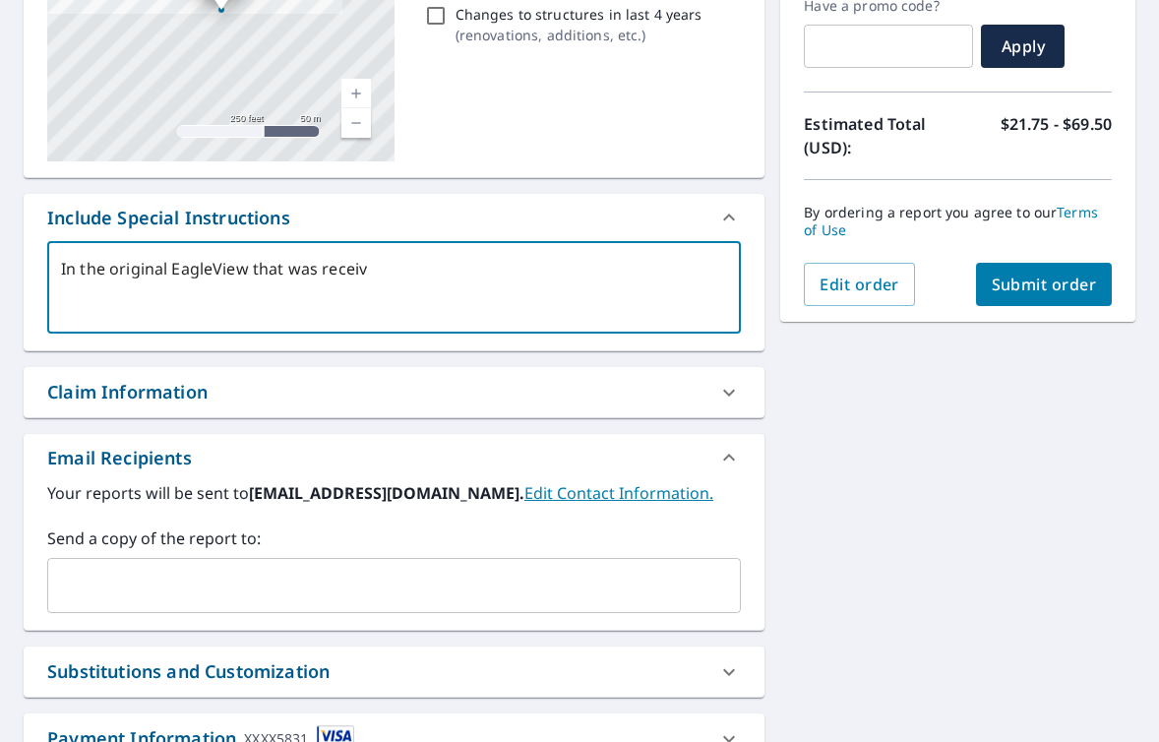
checkbox input "true"
type textarea "In the original EagleView that was receive"
type textarea "x"
checkbox input "true"
type textarea "In the original EagleView that was received"
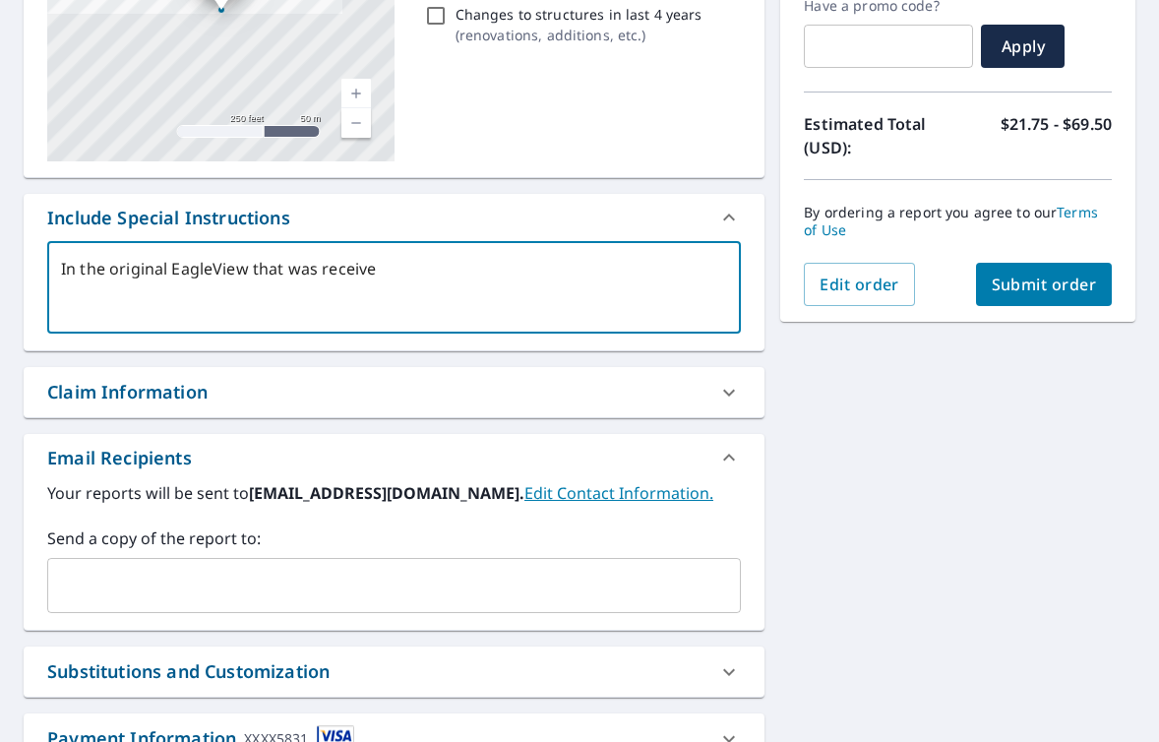
type textarea "x"
checkbox input "true"
type textarea "In the original EagleView that was received"
type textarea "x"
checkbox input "true"
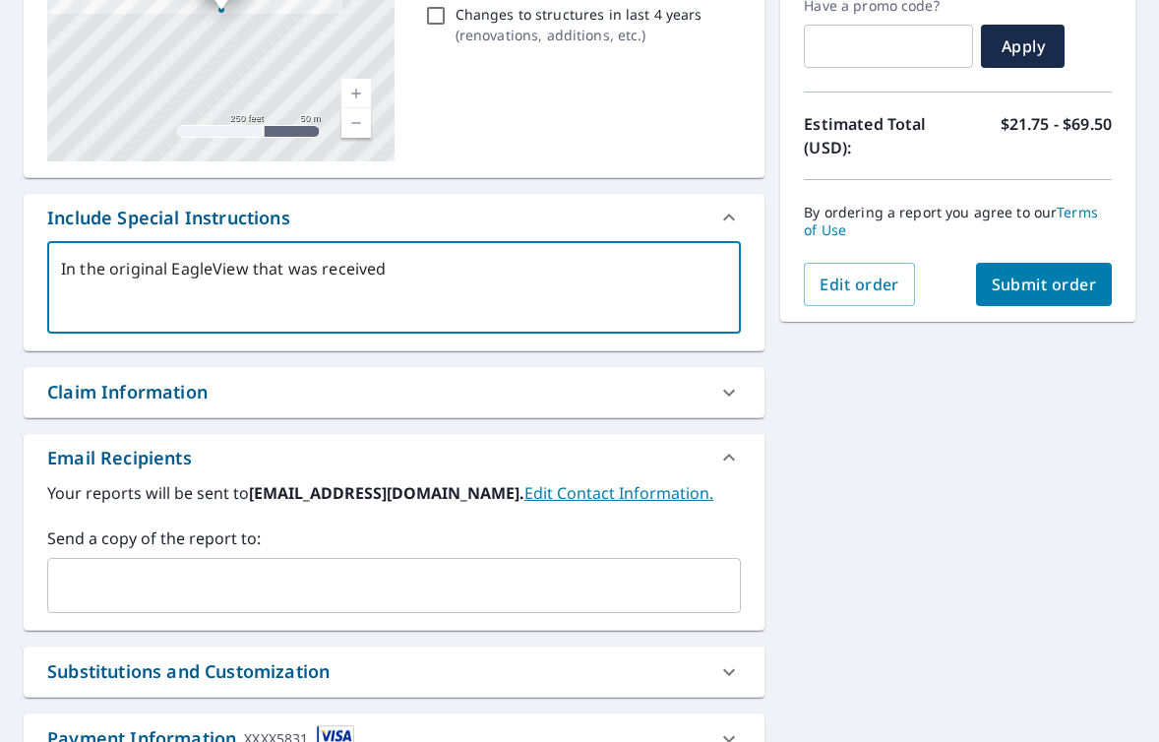
type textarea "In the original EagleView that was received i"
type textarea "x"
checkbox input "true"
type textarea "In the original EagleView that was received it"
type textarea "x"
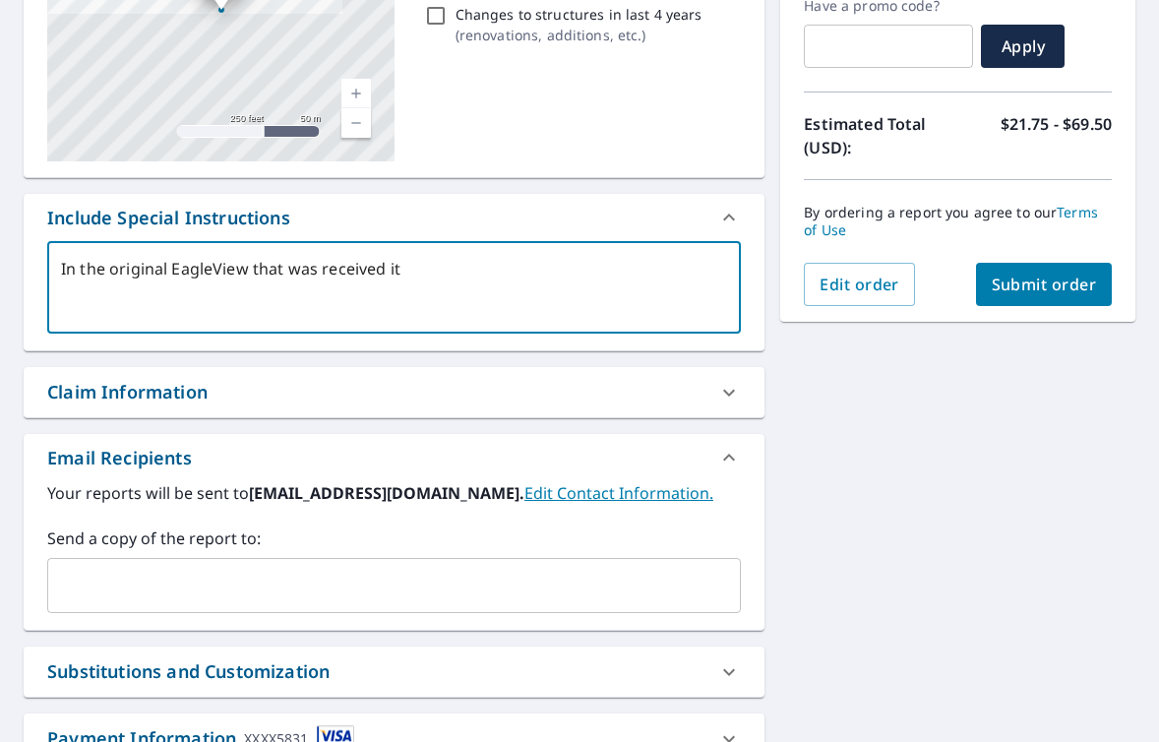
checkbox input "true"
type textarea "In the original EagleView that was received it"
type textarea "x"
checkbox input "true"
type textarea "In the original EagleView that was received it t"
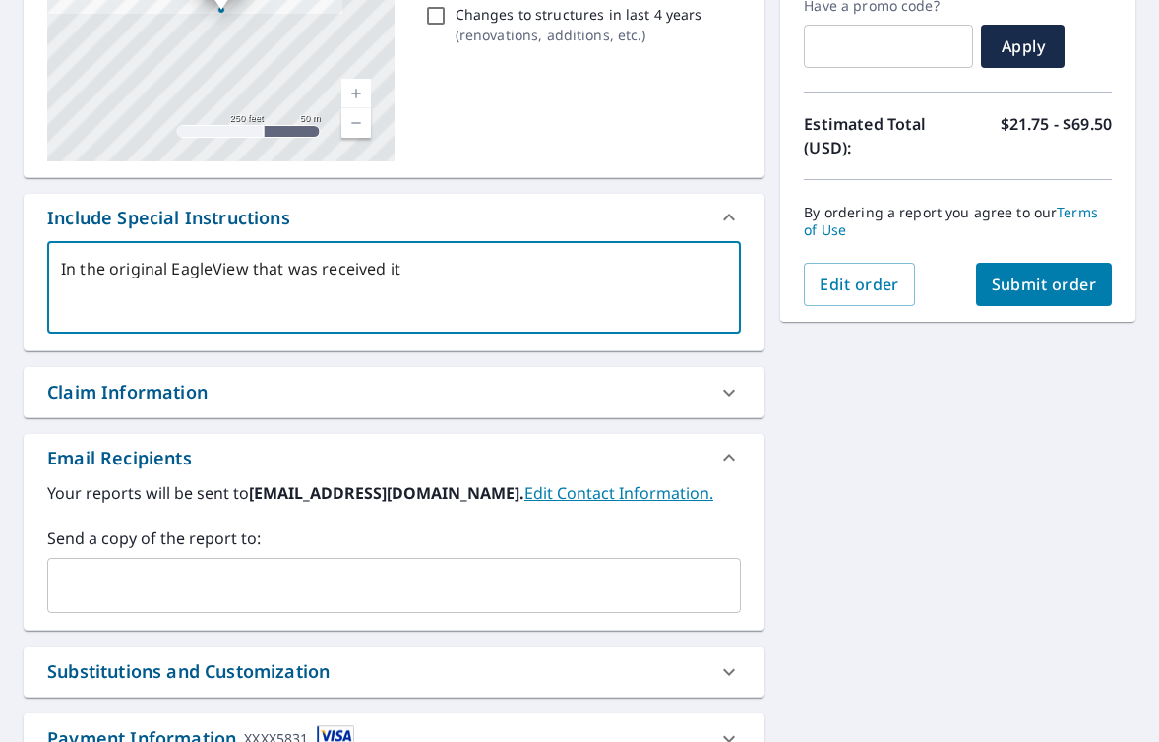
type textarea "x"
checkbox input "true"
type textarea "In the original EagleView that was received it"
type textarea "x"
checkbox input "true"
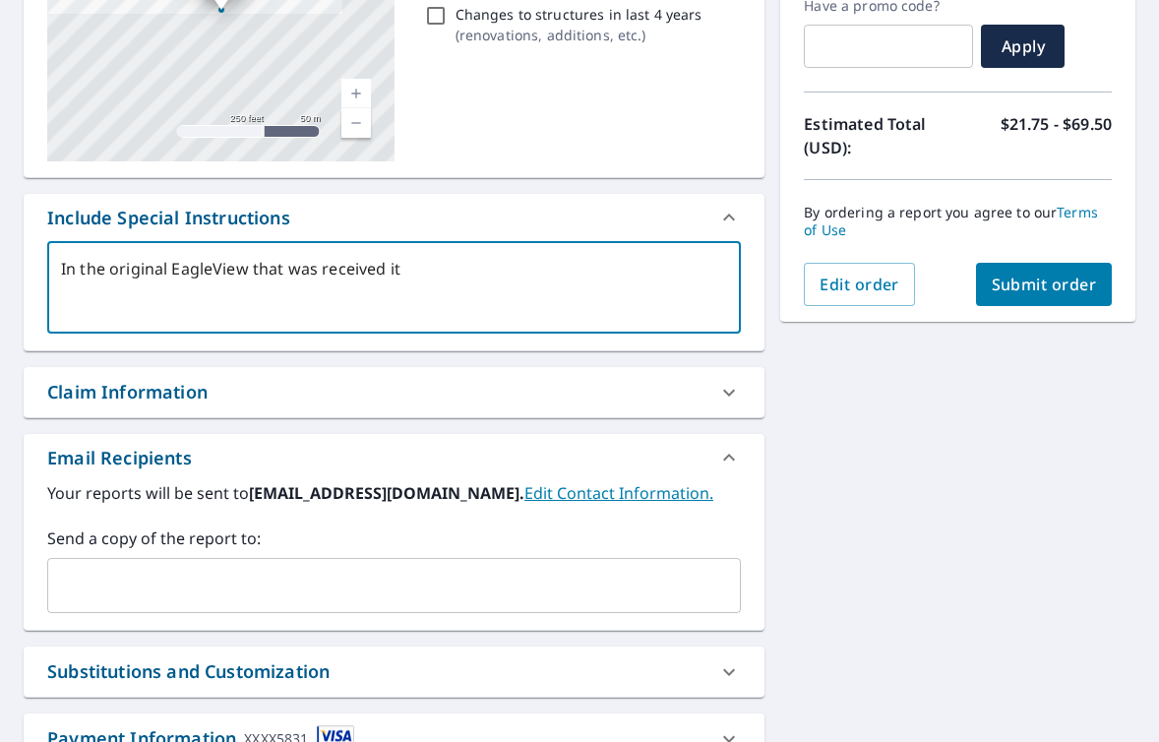
type textarea "In the original EagleView that was received it w"
type textarea "x"
checkbox input "true"
type textarea "In the original EagleView that was received it wa"
type textarea "x"
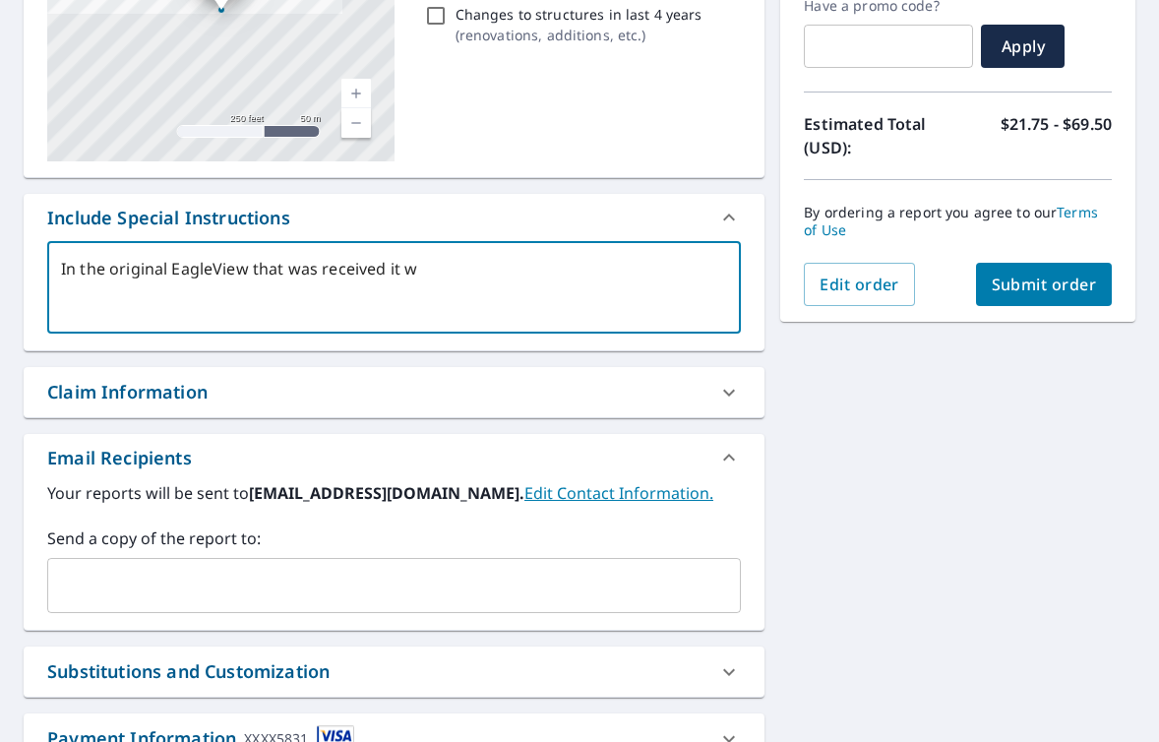
checkbox input "true"
type textarea "In the original EagleView that was received it was"
type textarea "x"
checkbox input "true"
type textarea "In the original EagleView that was received it was"
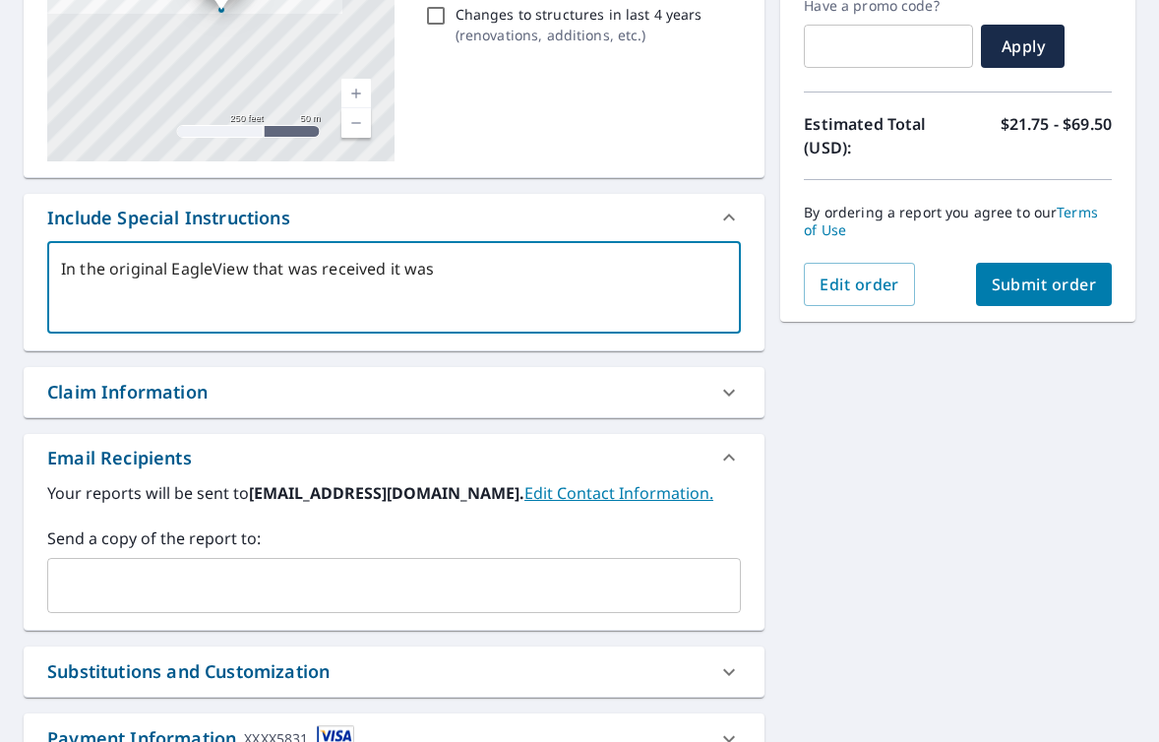
type textarea "x"
checkbox input "true"
type textarea "In the original EagleView that was received it was t"
type textarea "x"
checkbox input "true"
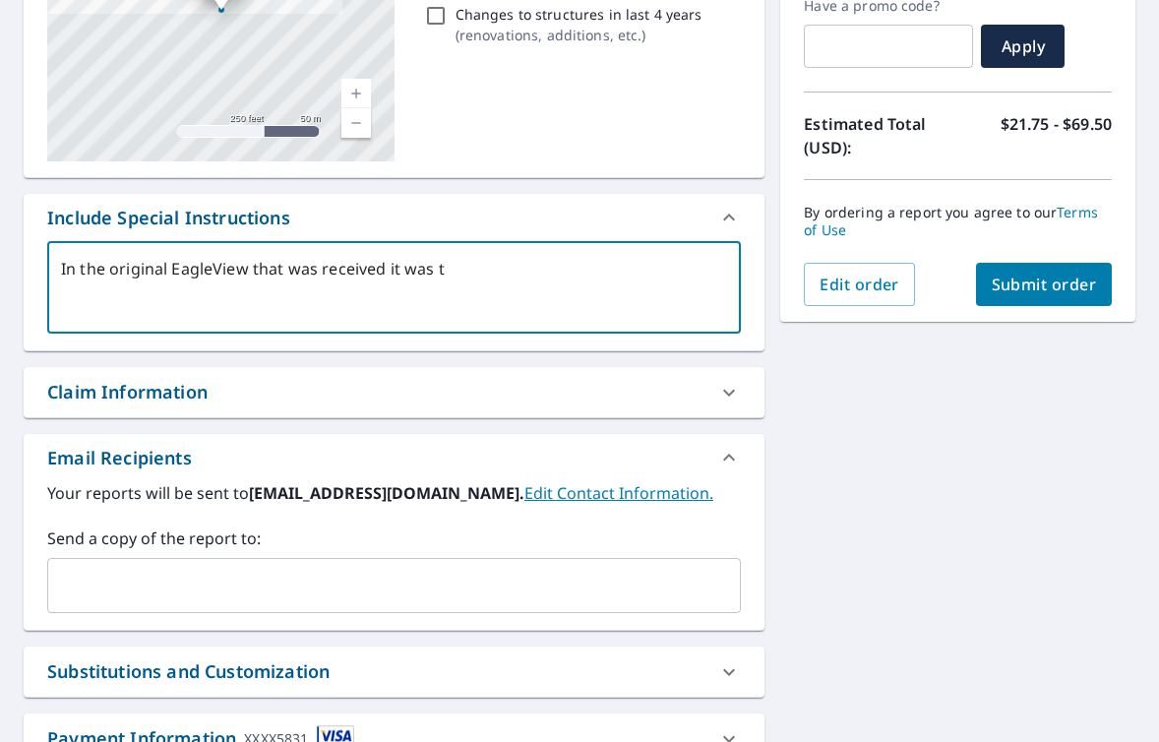
type textarea "In the original EagleView that was received it was th"
type textarea "x"
checkbox input "true"
type textarea "In the original EagleView that was received it was the"
type textarea "x"
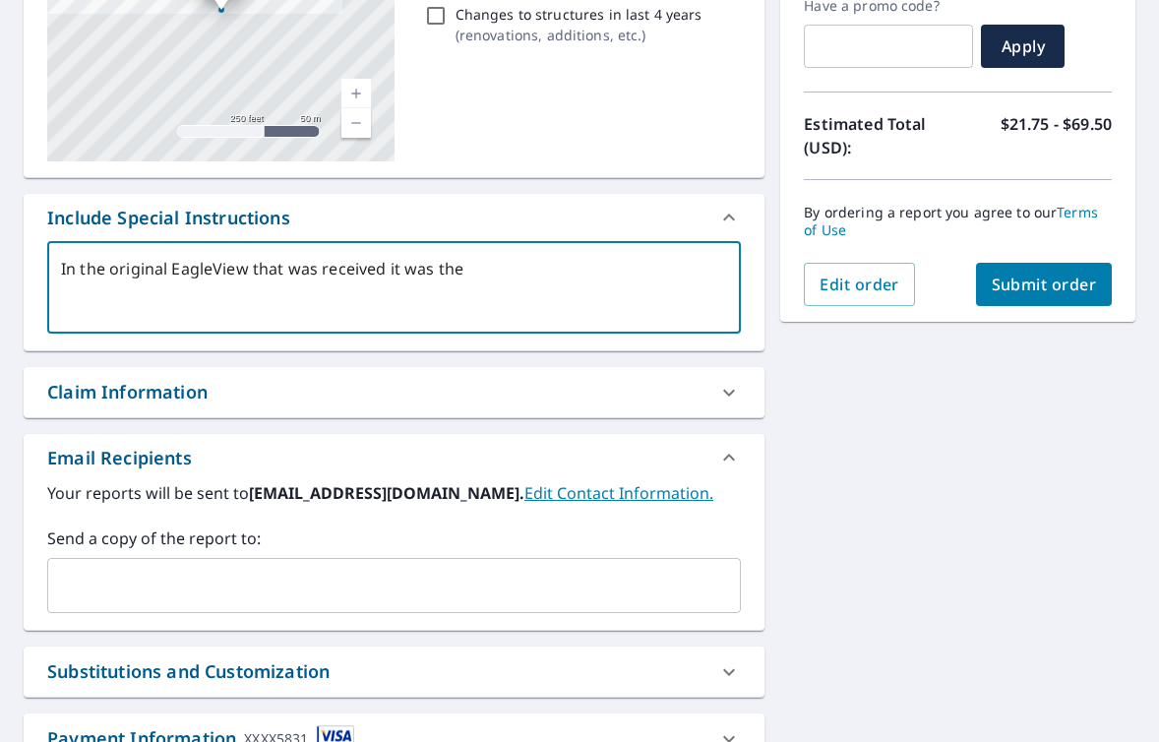
checkbox input "true"
type textarea "In the original EagleView that was received it was the"
type textarea "x"
checkbox input "true"
type textarea "In the original EagleView that was received it was the h"
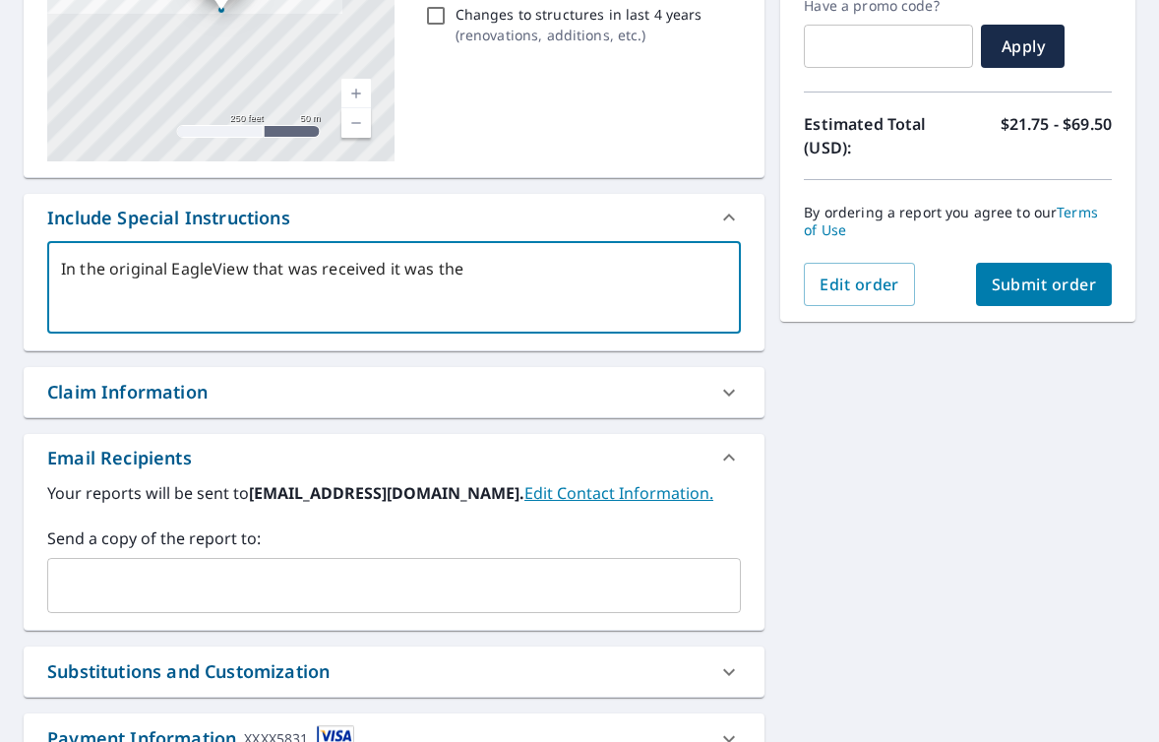
type textarea "x"
checkbox input "true"
type textarea "In the original EagleView that was received it was the ho"
type textarea "x"
checkbox input "true"
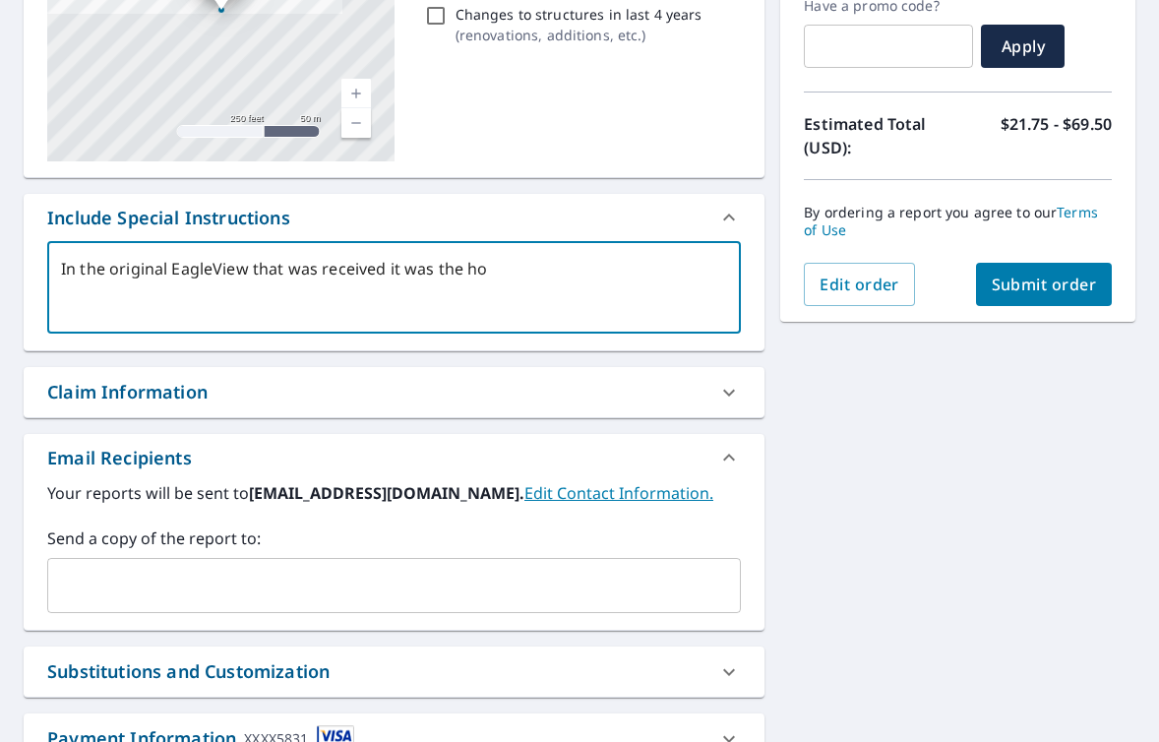
type textarea "In the original EagleView that was received it was the hou"
type textarea "x"
checkbox input "true"
type textarea "In the original EagleView that was received it was the hous"
type textarea "x"
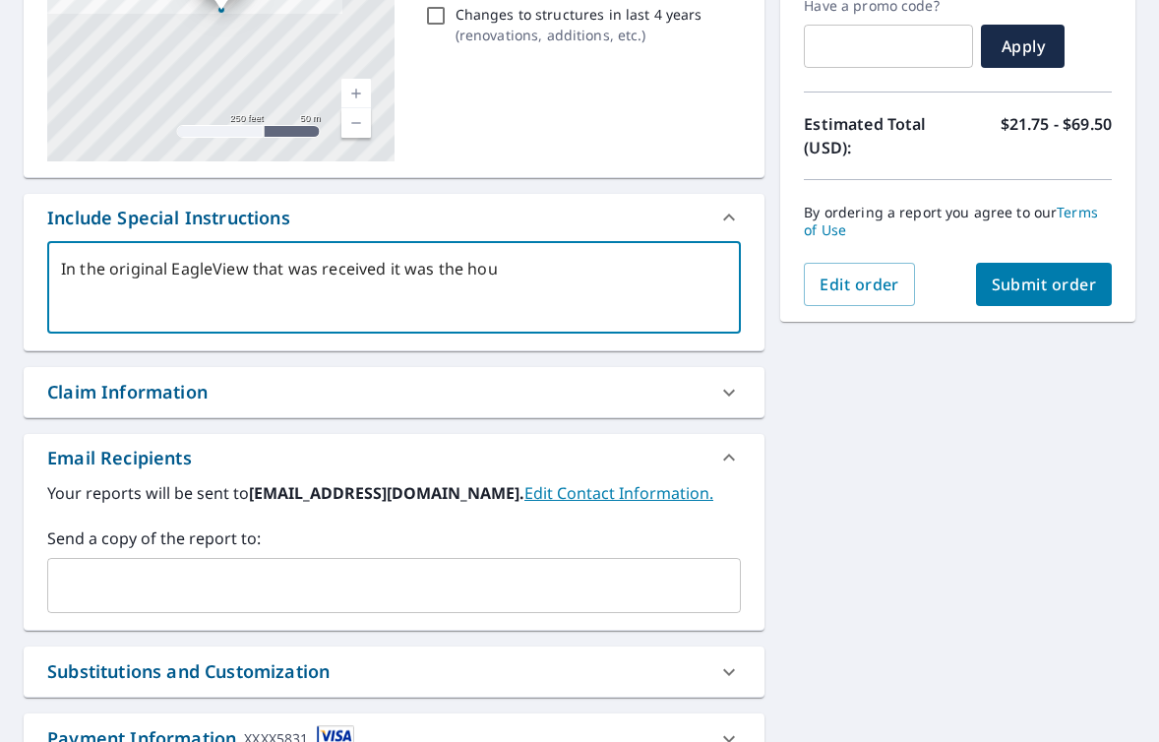
checkbox input "true"
type textarea "In the original EagleView that was received it was the house"
type textarea "x"
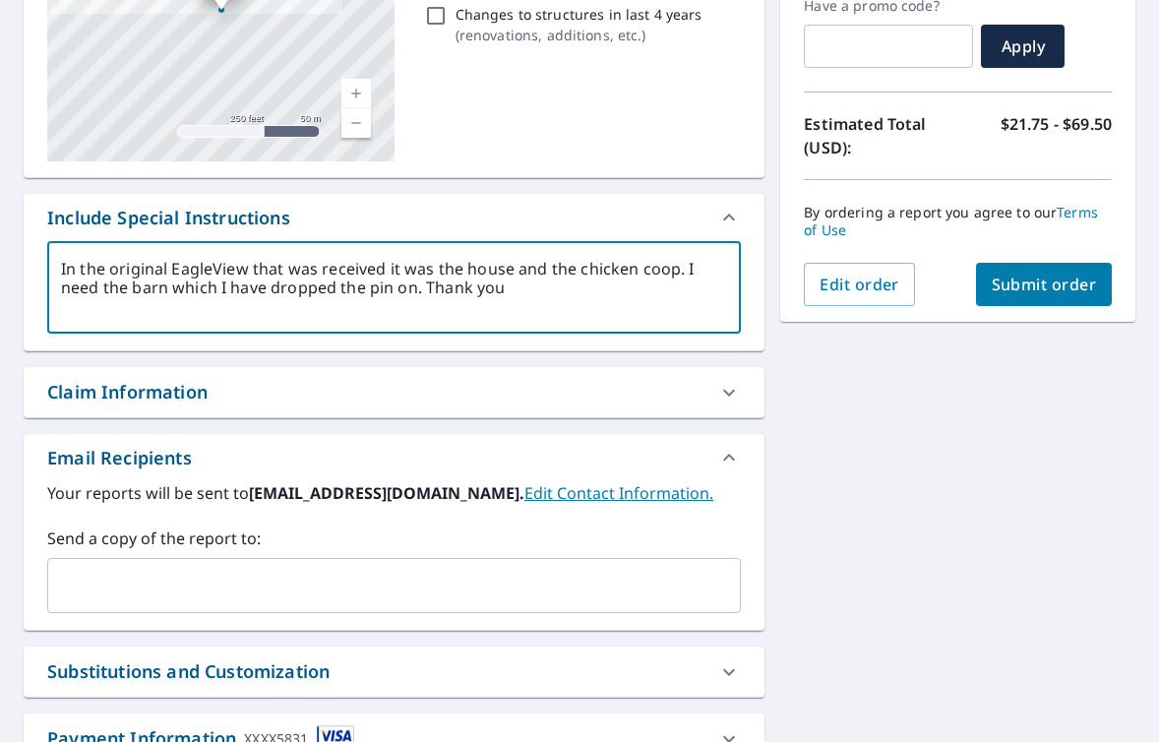
click at [212, 564] on div "​" at bounding box center [394, 585] width 694 height 55
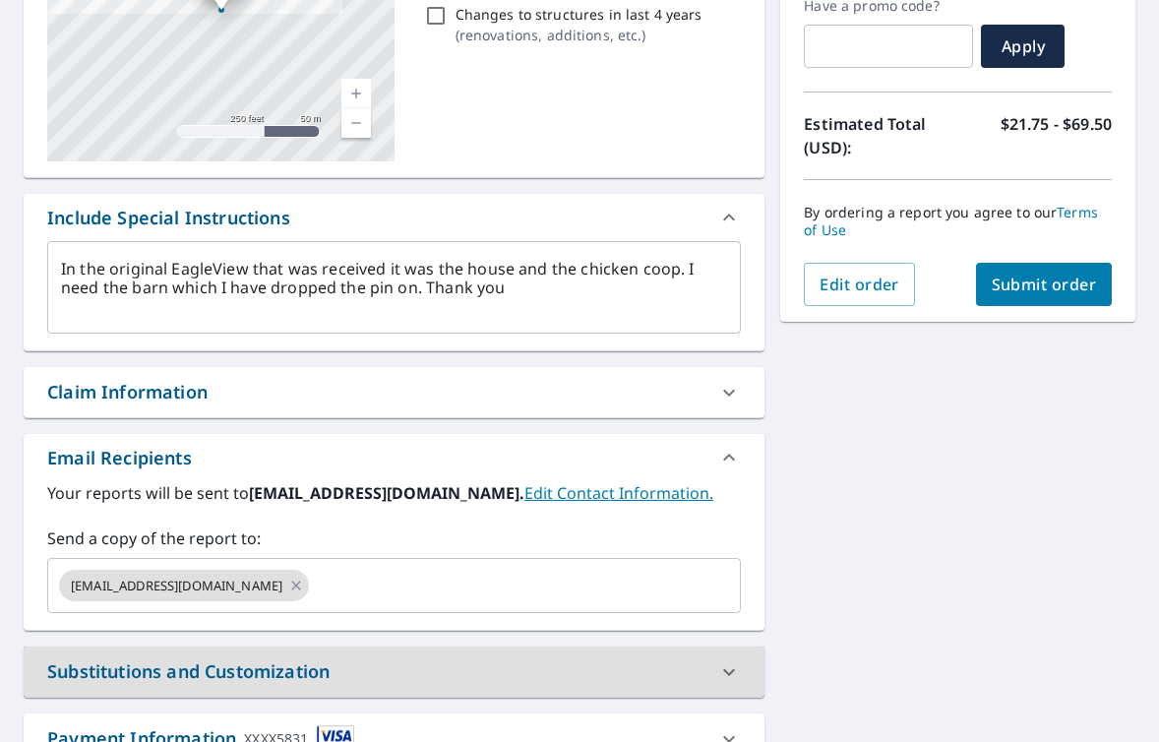
click at [1025, 264] on button "Submit order" at bounding box center [1044, 284] width 137 height 43
